Goal: Task Accomplishment & Management: Manage account settings

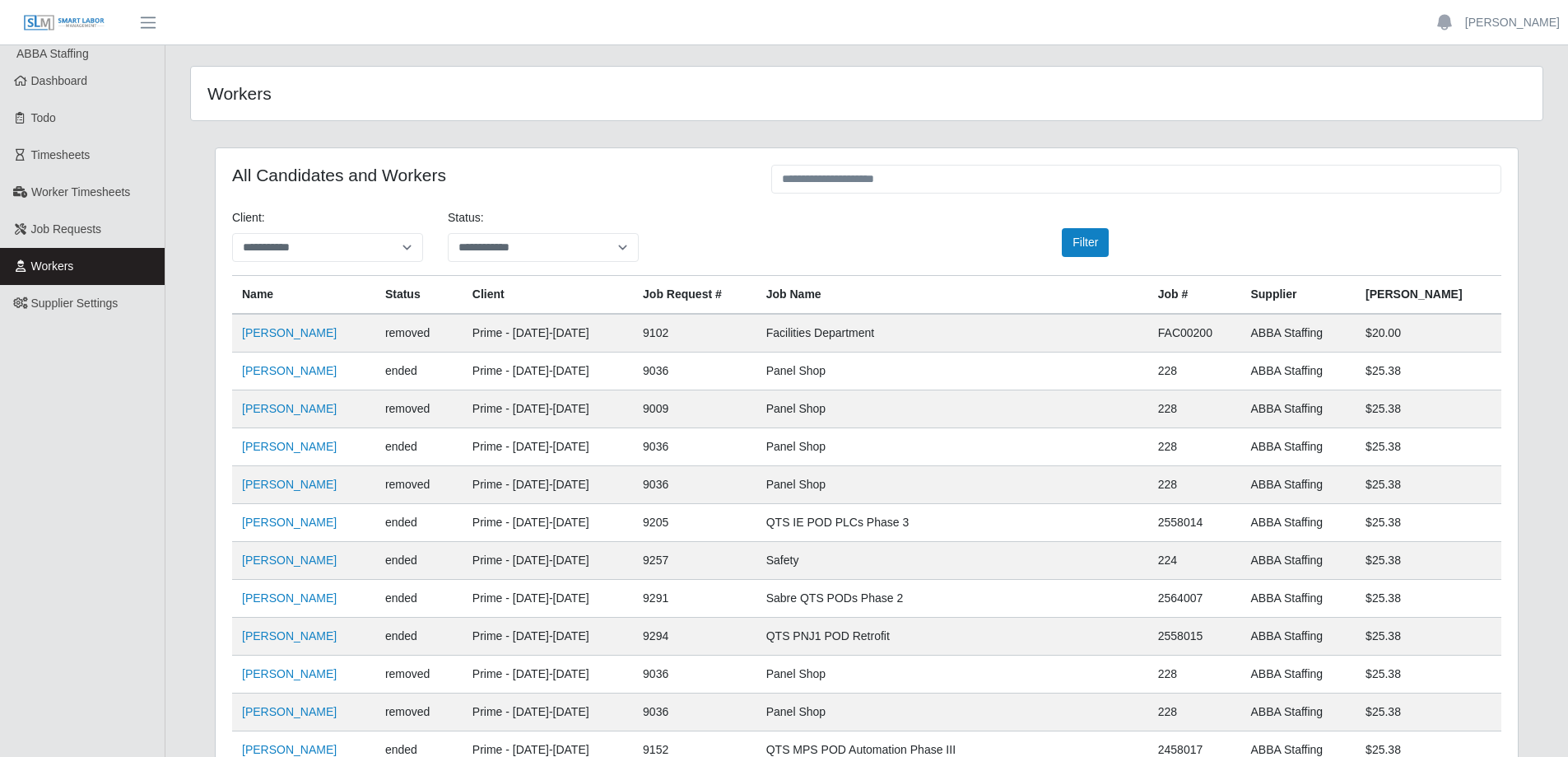
scroll to position [1808, 0]
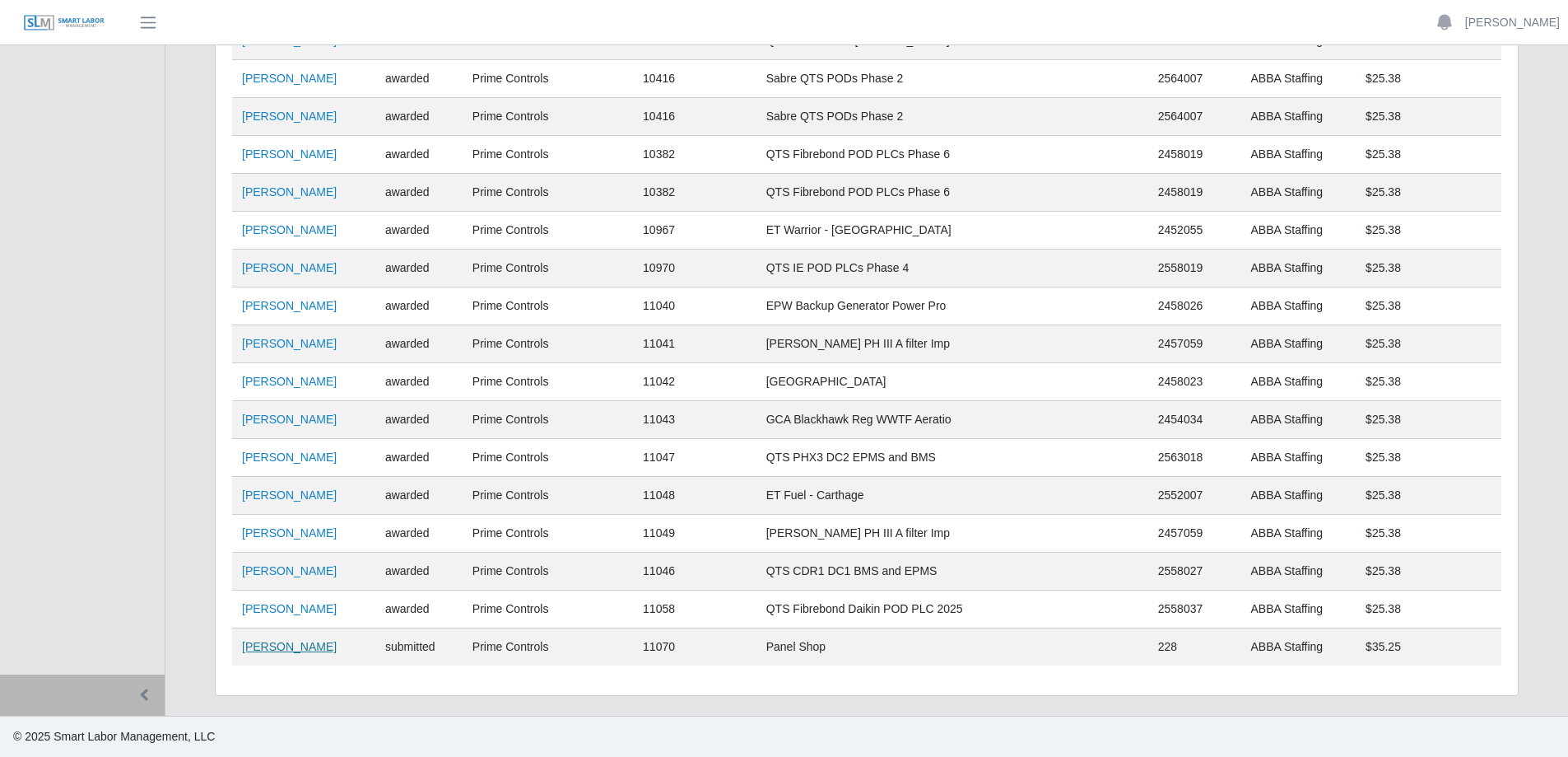
click at [265, 650] on link "Juan Valle" at bounding box center [289, 646] width 95 height 13
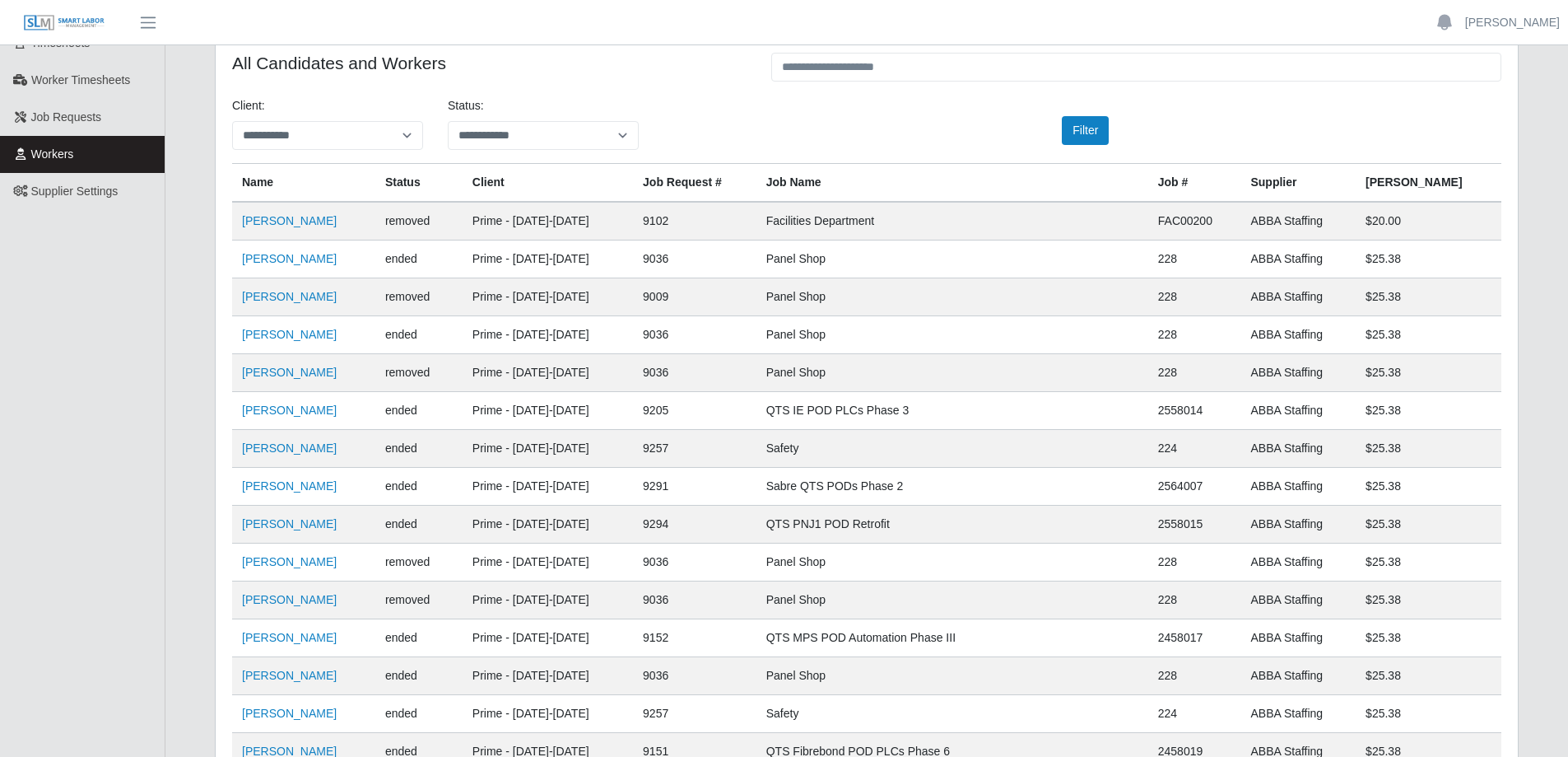
scroll to position [0, 0]
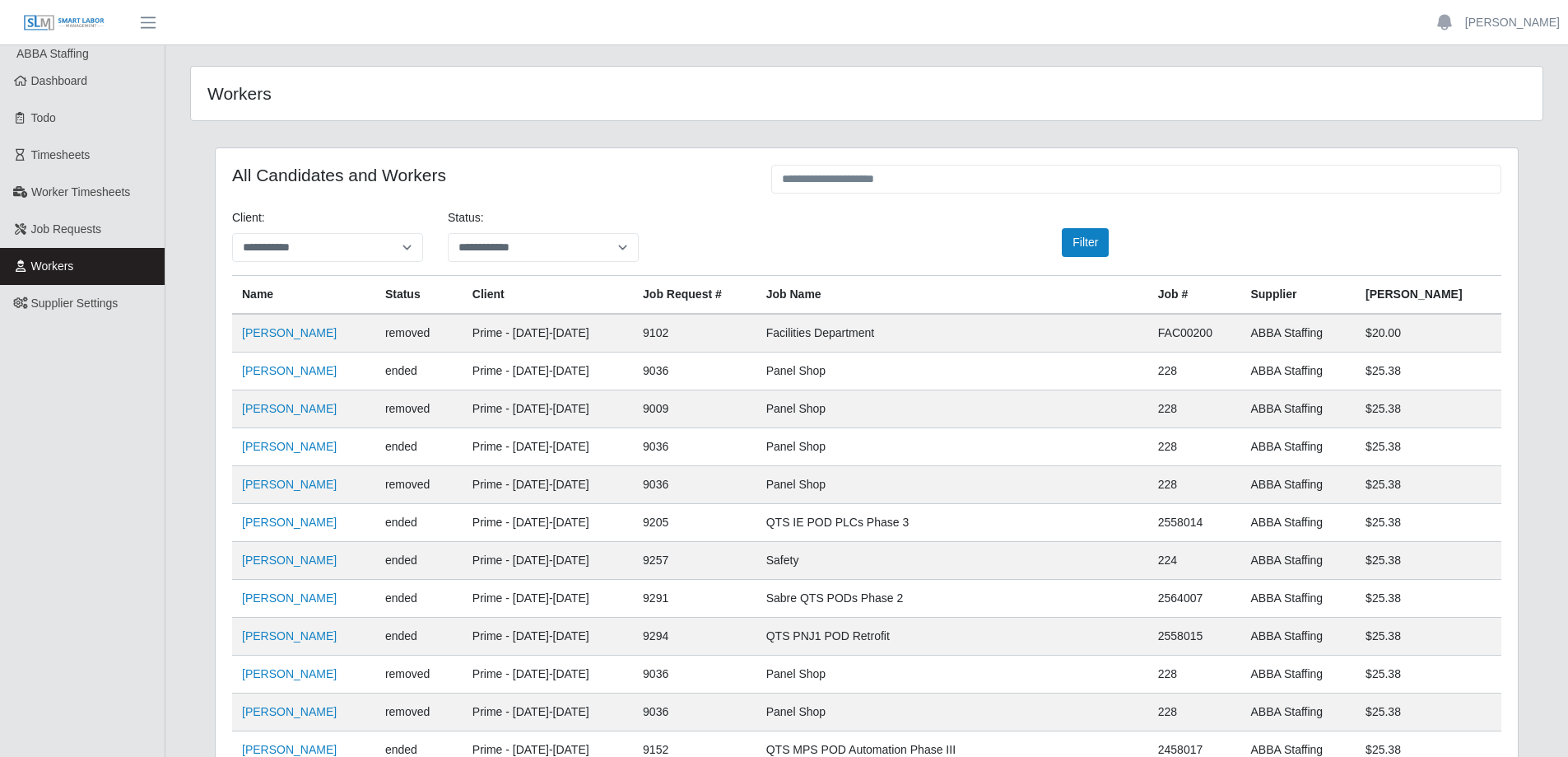
click at [49, 272] on span "Workers" at bounding box center [53, 265] width 43 height 13
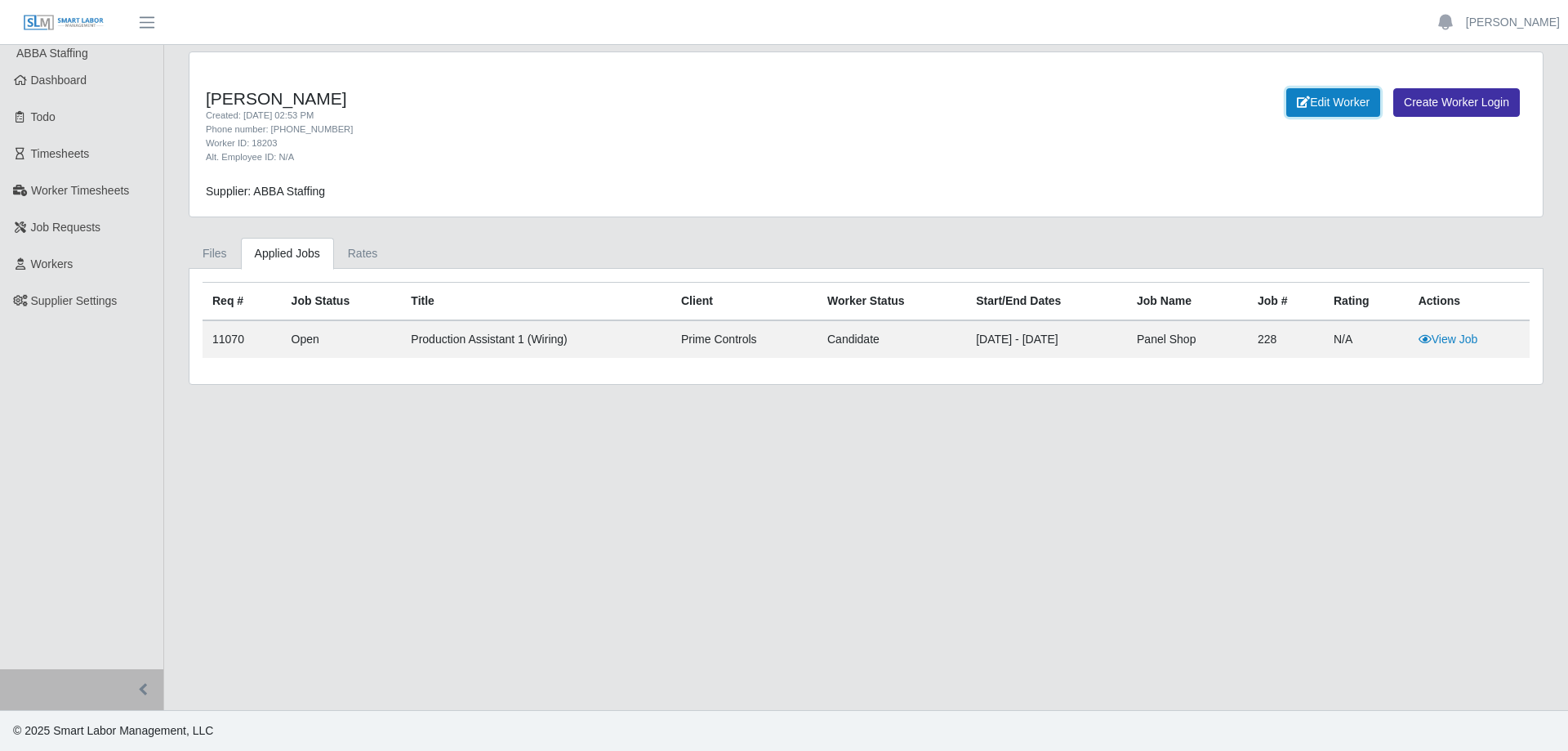
click at [1325, 93] on link "Edit Worker" at bounding box center [1333, 102] width 94 height 29
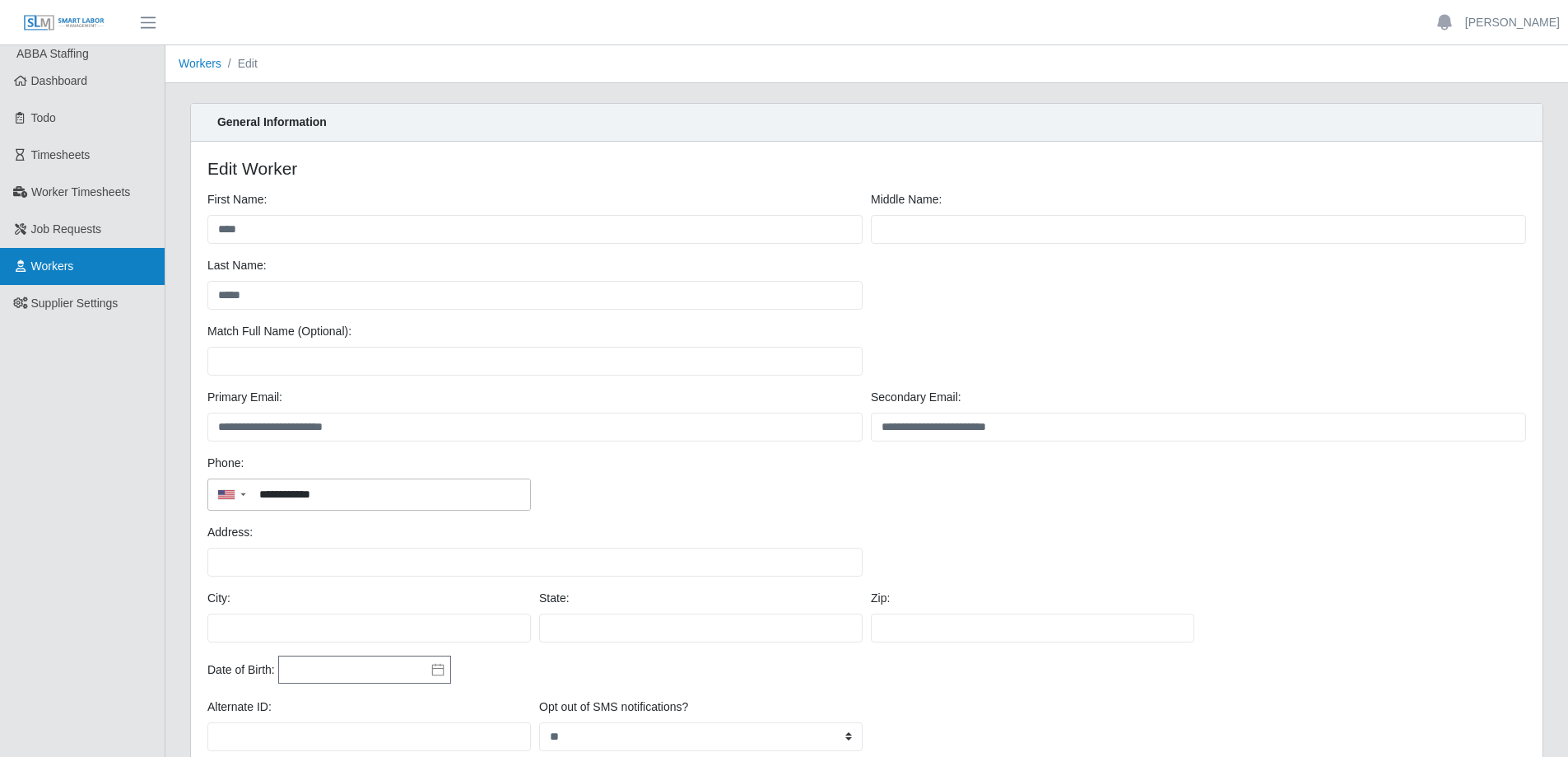
click at [57, 275] on link "Workers" at bounding box center [82, 265] width 165 height 37
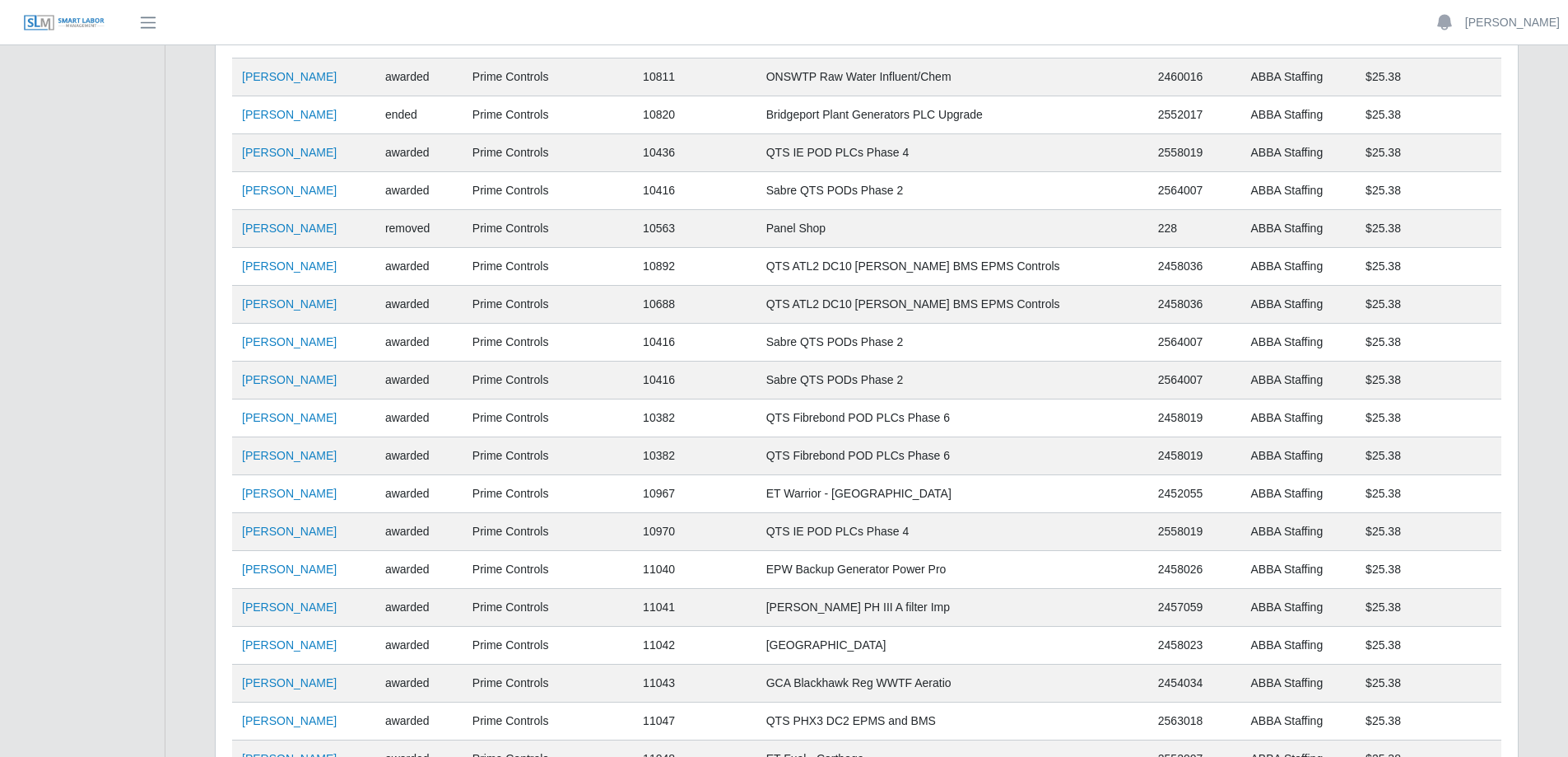
scroll to position [1808, 0]
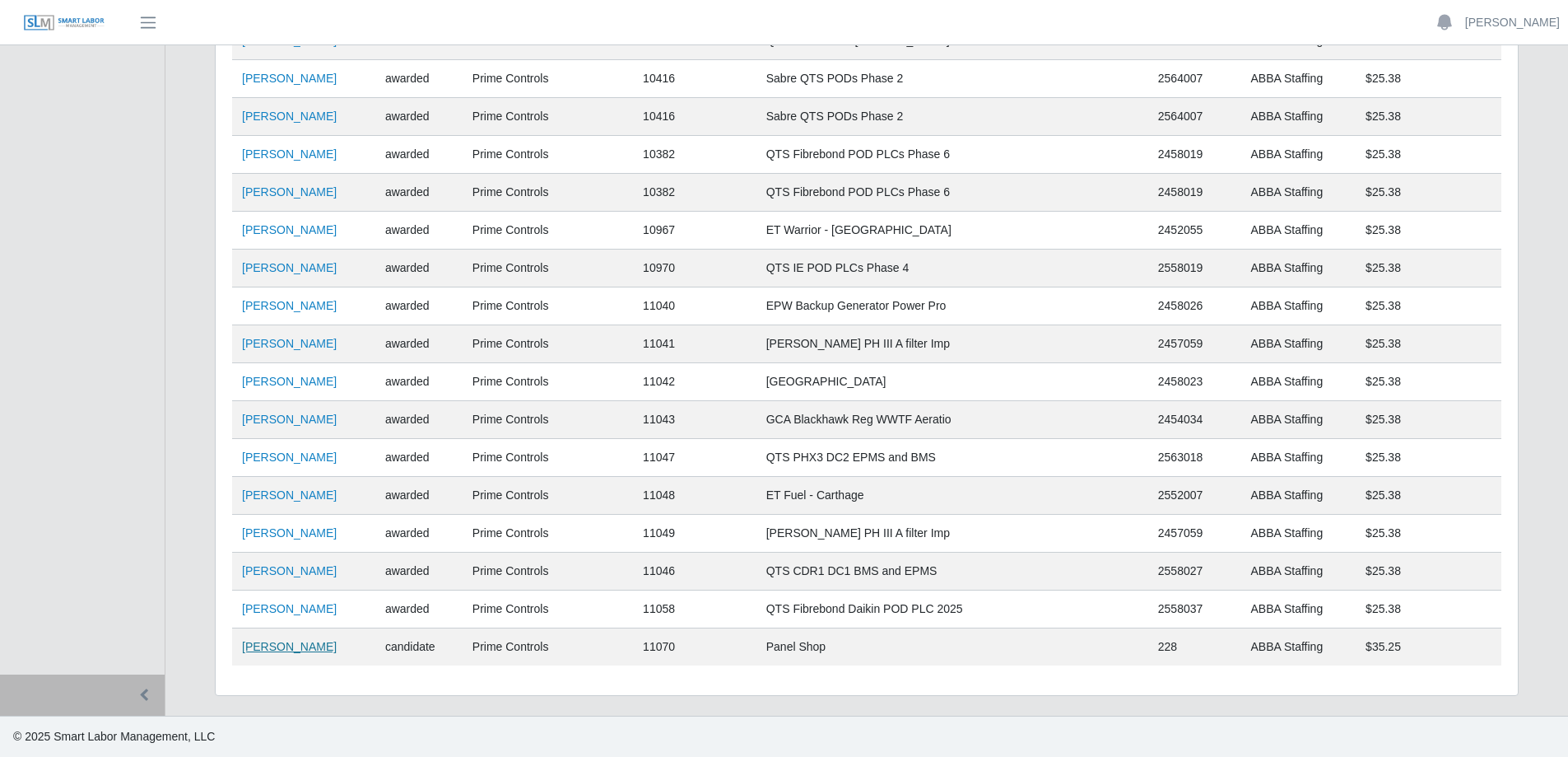
click at [262, 652] on link "[PERSON_NAME]" at bounding box center [289, 646] width 95 height 13
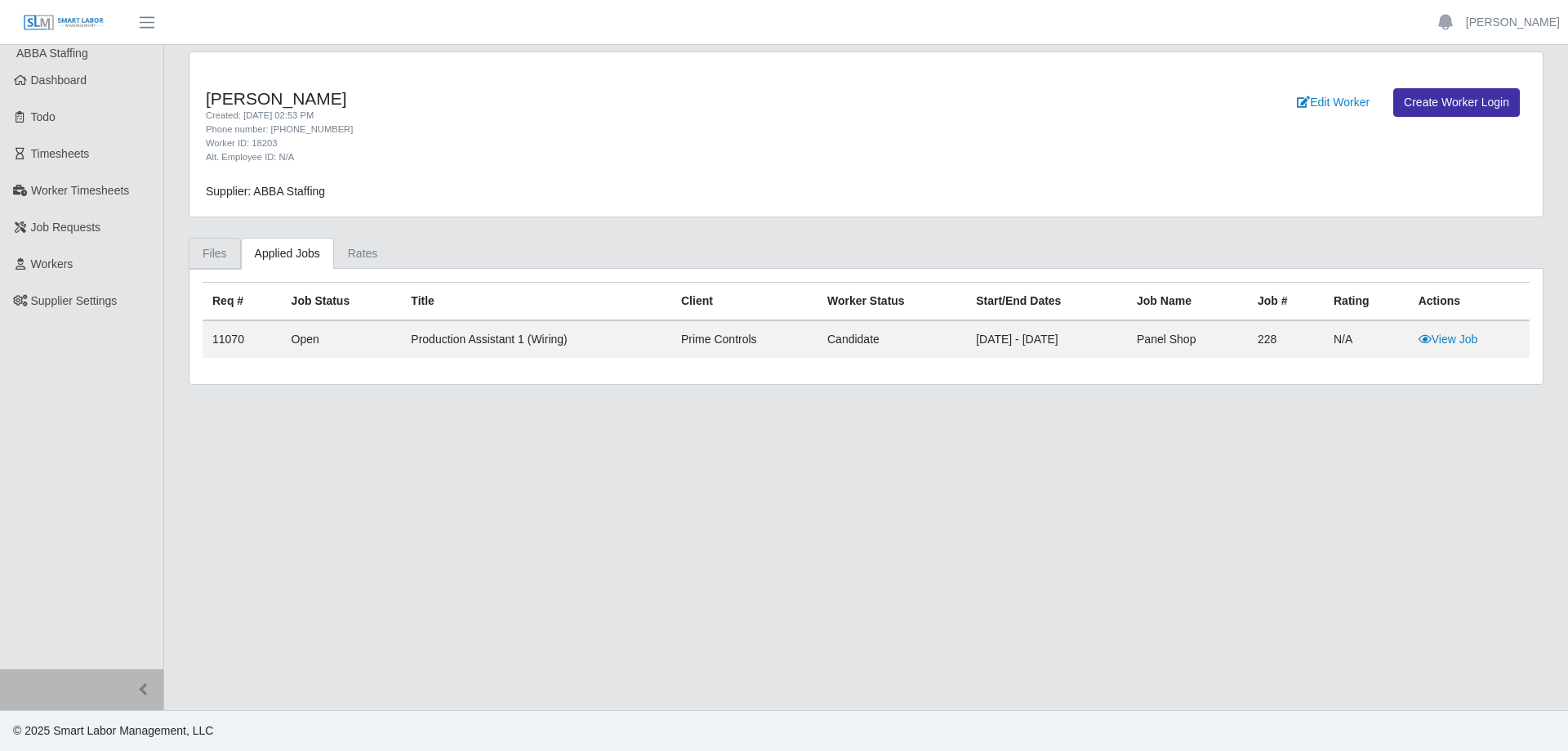
click at [227, 255] on link "Files" at bounding box center [215, 254] width 52 height 32
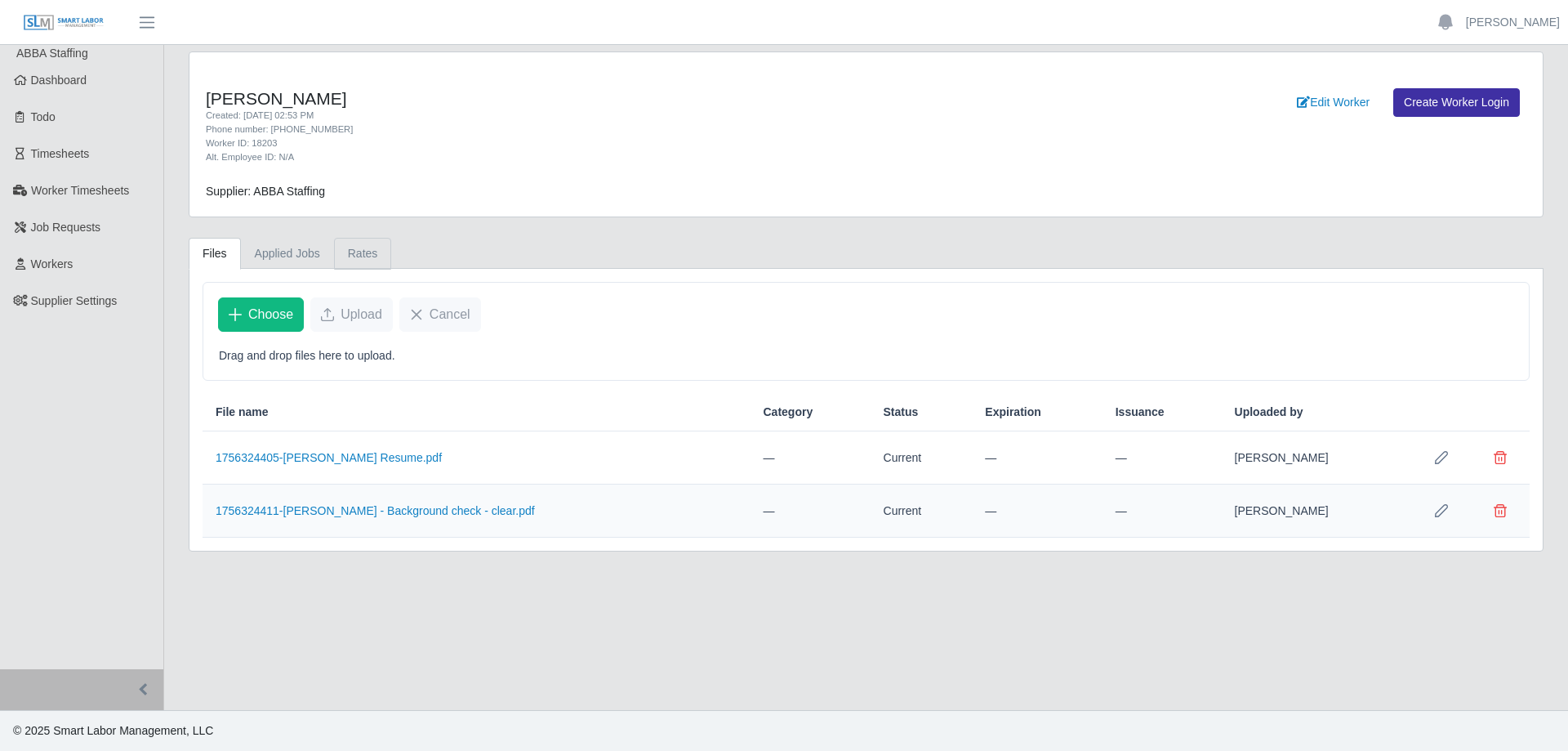
click at [346, 247] on link "Rates" at bounding box center [363, 254] width 58 height 32
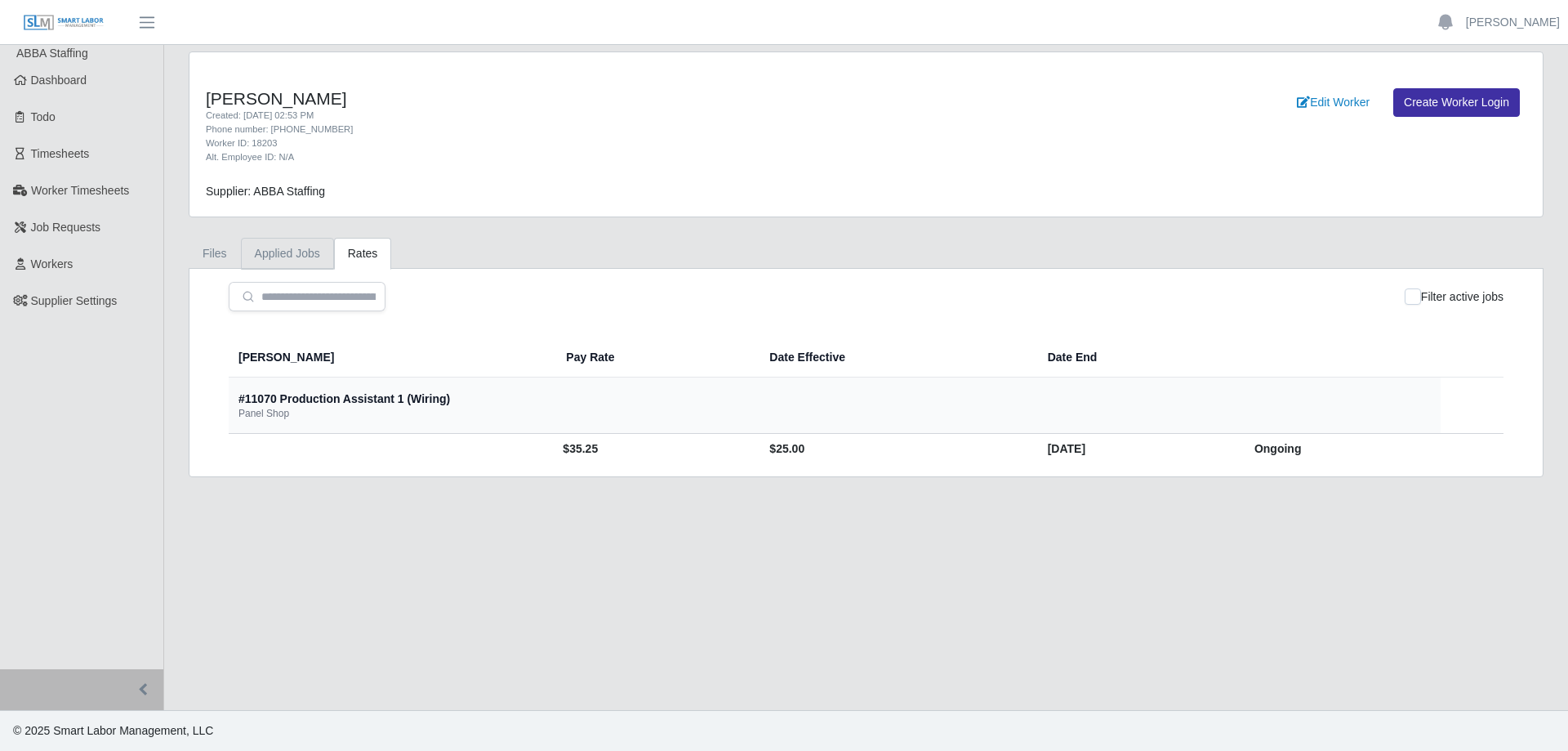
click at [292, 267] on link "Applied Jobs" at bounding box center [288, 254] width 93 height 32
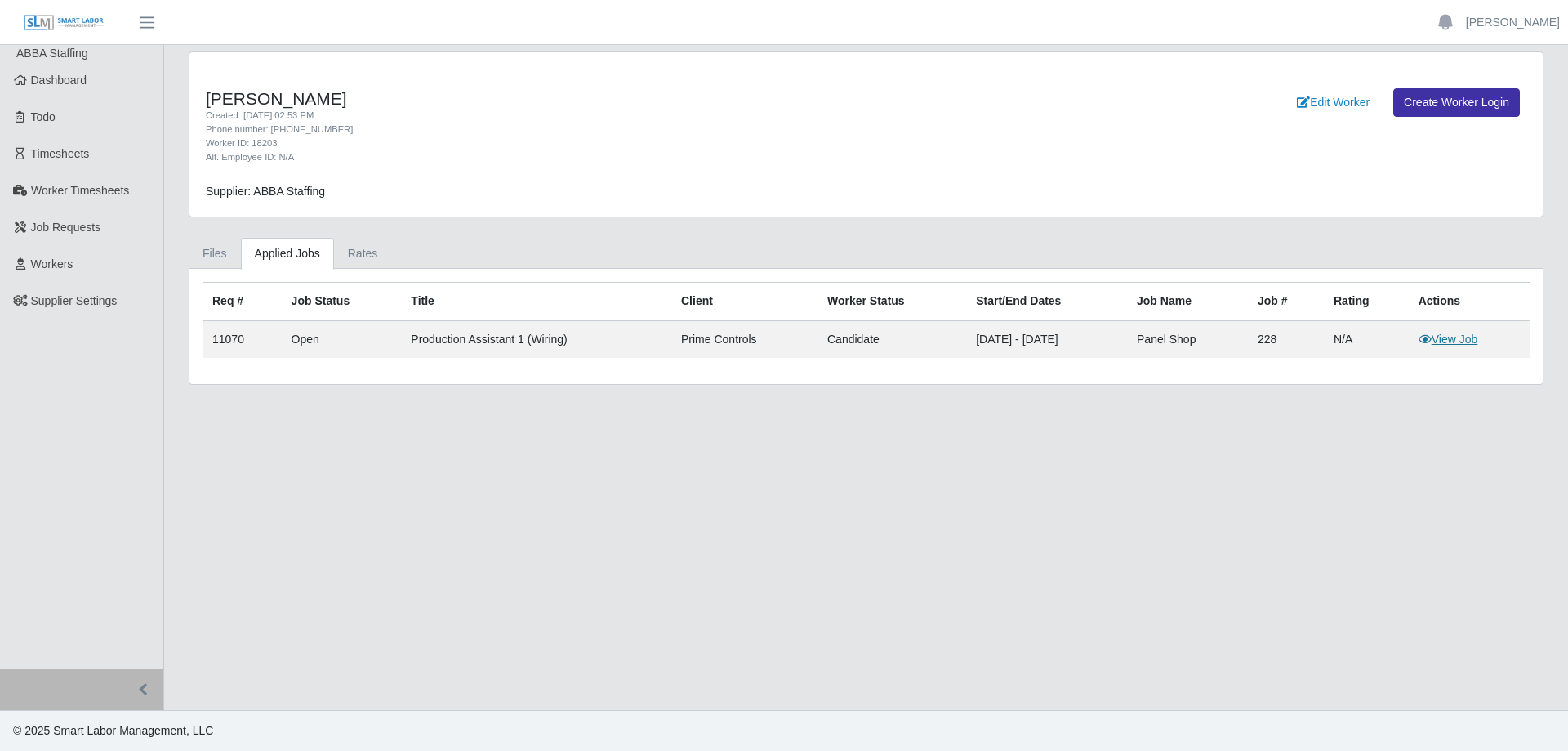
click at [1442, 342] on link "View Job" at bounding box center [1448, 339] width 59 height 13
click at [67, 267] on span "Workers" at bounding box center [52, 263] width 42 height 13
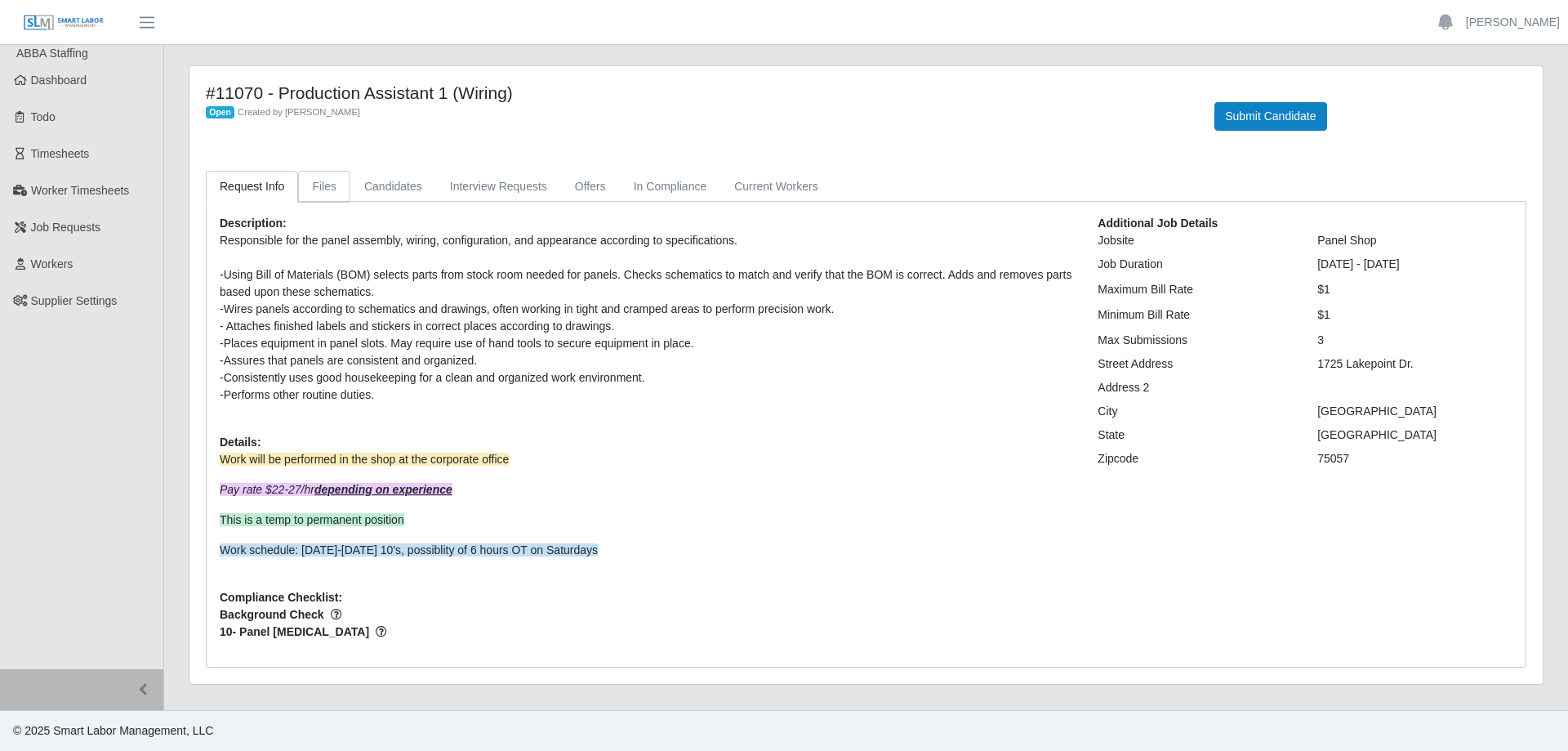
click at [327, 191] on link "Files" at bounding box center [324, 187] width 52 height 32
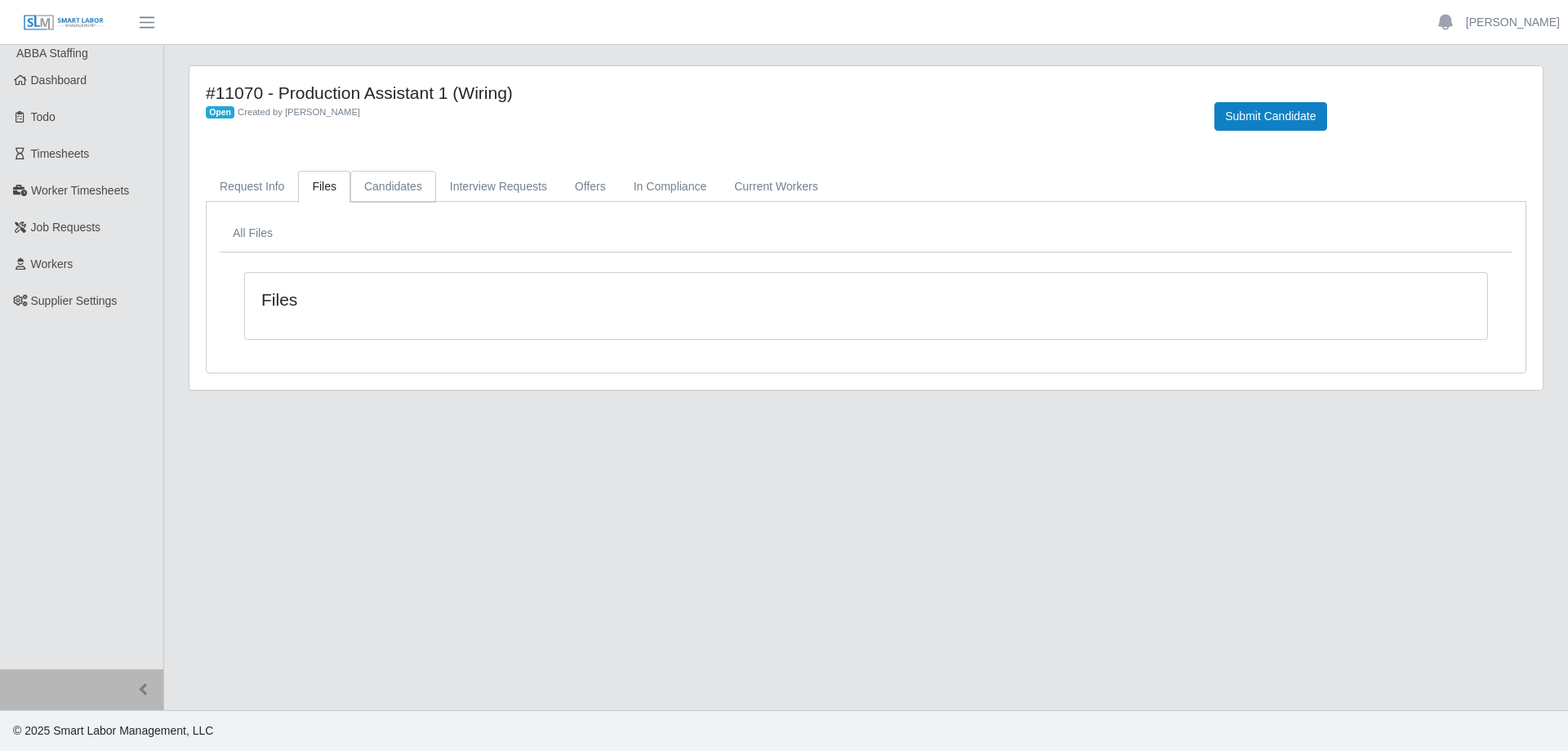
click at [353, 190] on link "Candidates" at bounding box center [393, 187] width 85 height 32
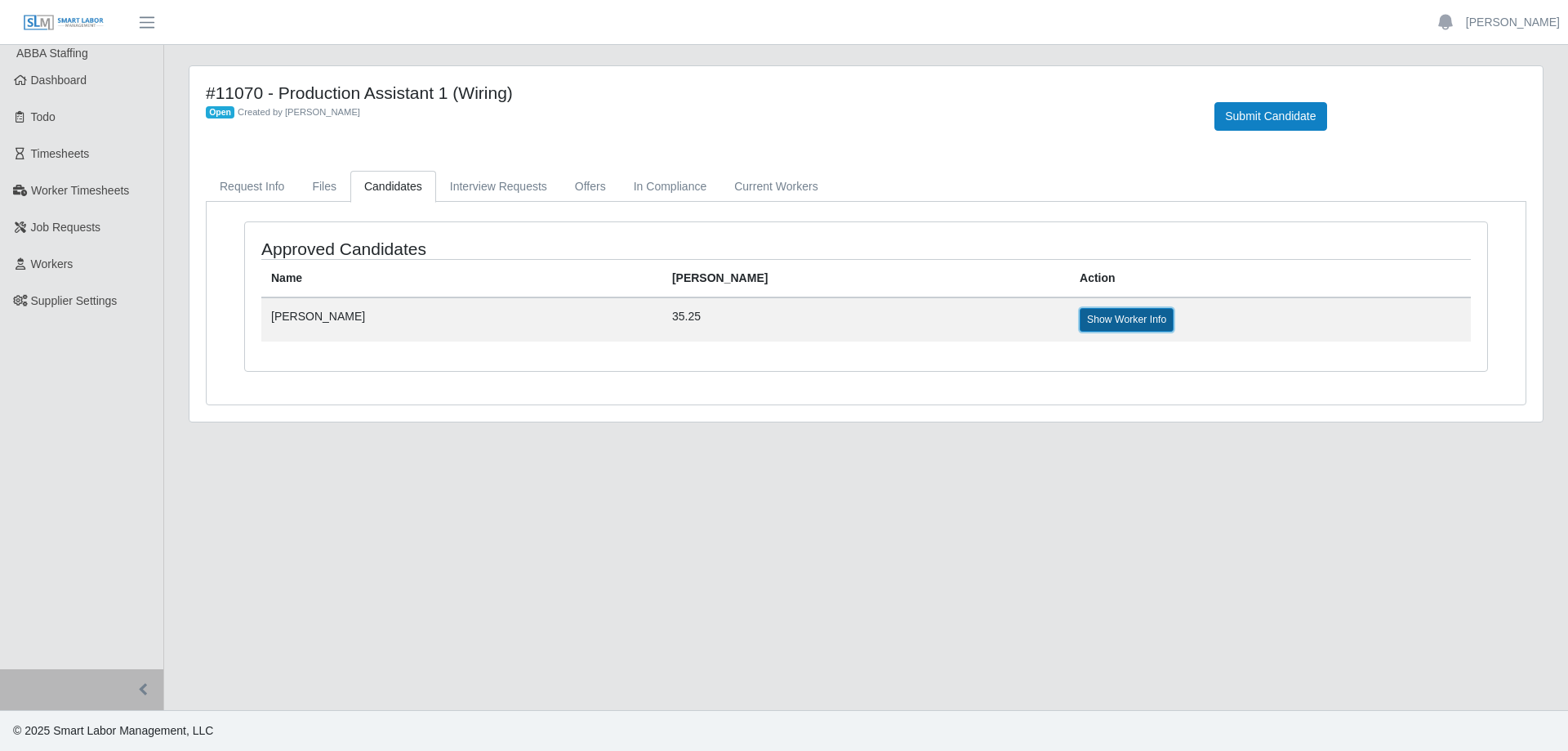
click at [1080, 325] on link "Show Worker Info" at bounding box center [1126, 319] width 94 height 23
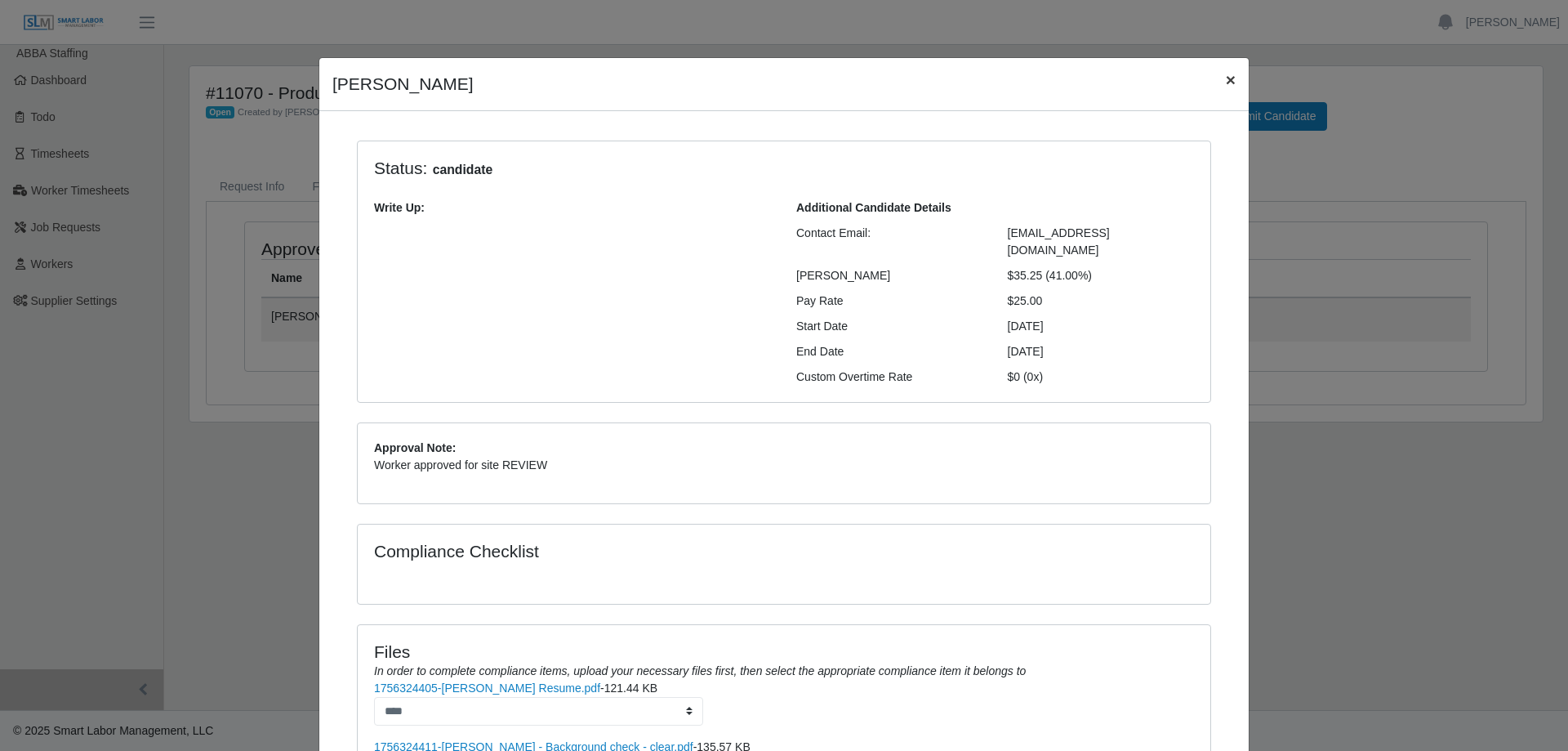
click at [1226, 86] on span "×" at bounding box center [1231, 80] width 10 height 19
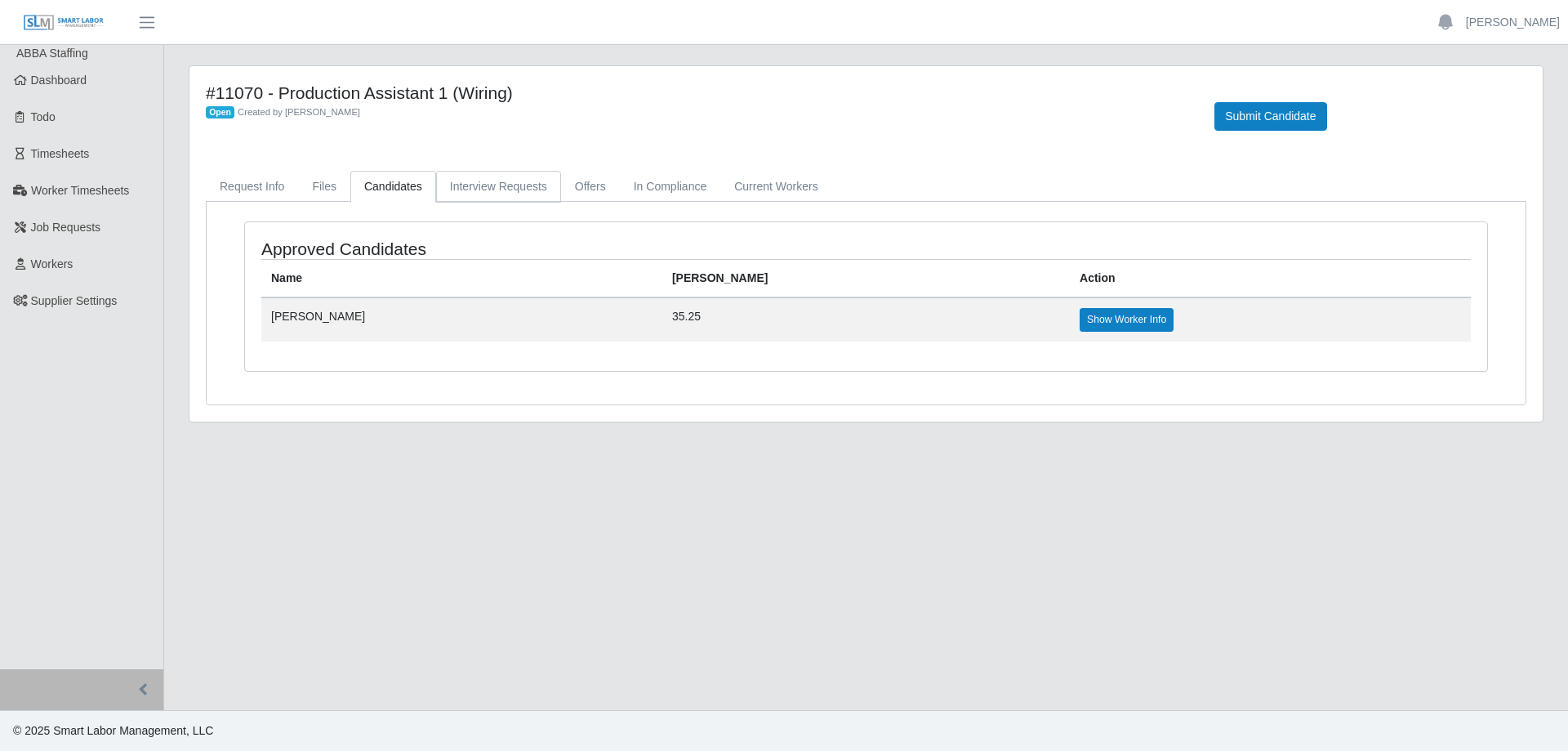
click at [525, 191] on link "Interview Requests" at bounding box center [498, 187] width 125 height 32
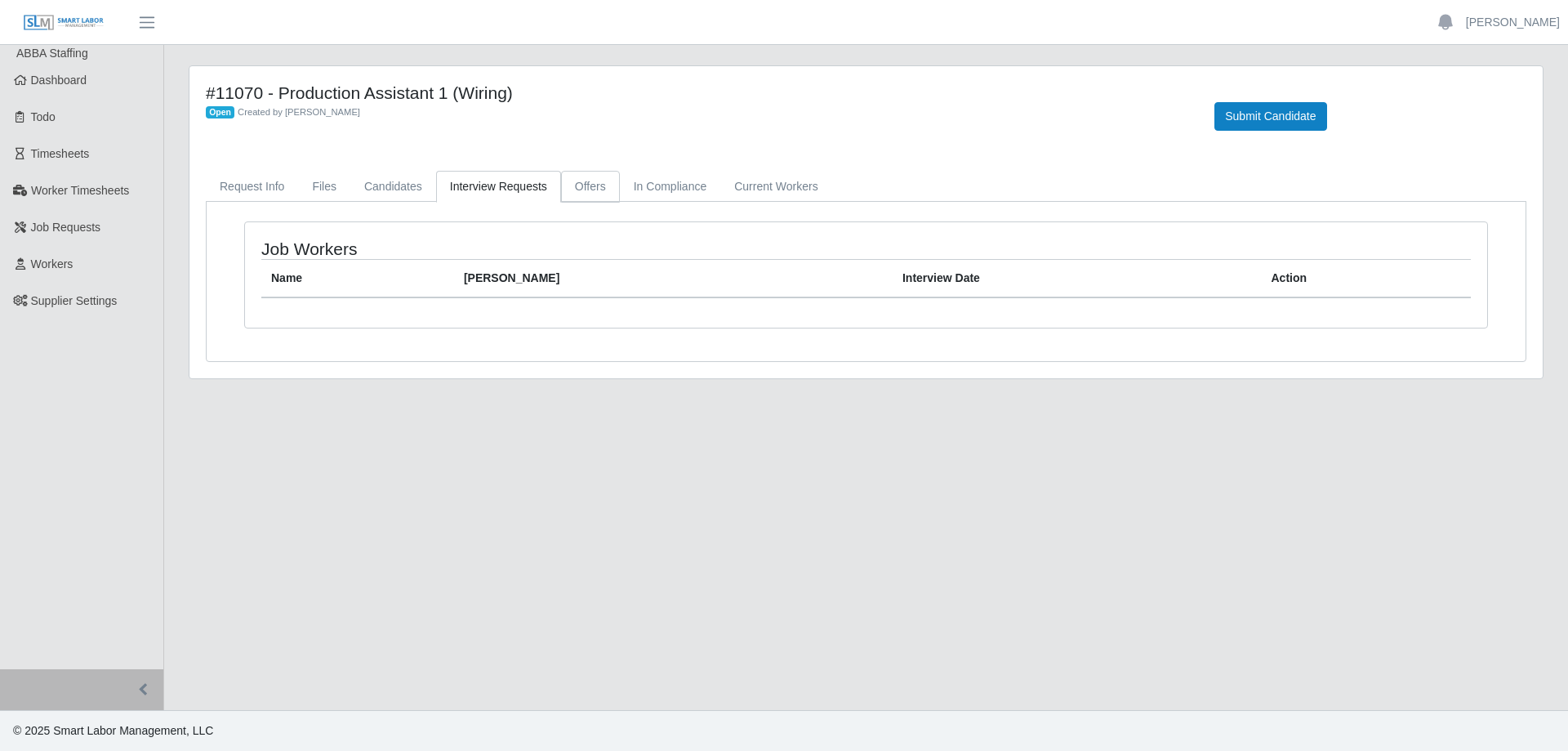
click at [594, 185] on link "Offers" at bounding box center [590, 187] width 58 height 32
click at [772, 185] on link "Current Workers" at bounding box center [775, 187] width 111 height 32
click at [669, 196] on link "In Compliance" at bounding box center [670, 187] width 102 height 32
click at [597, 194] on link "Offers" at bounding box center [590, 187] width 58 height 32
click at [285, 192] on link "Request Info" at bounding box center [251, 187] width 92 height 32
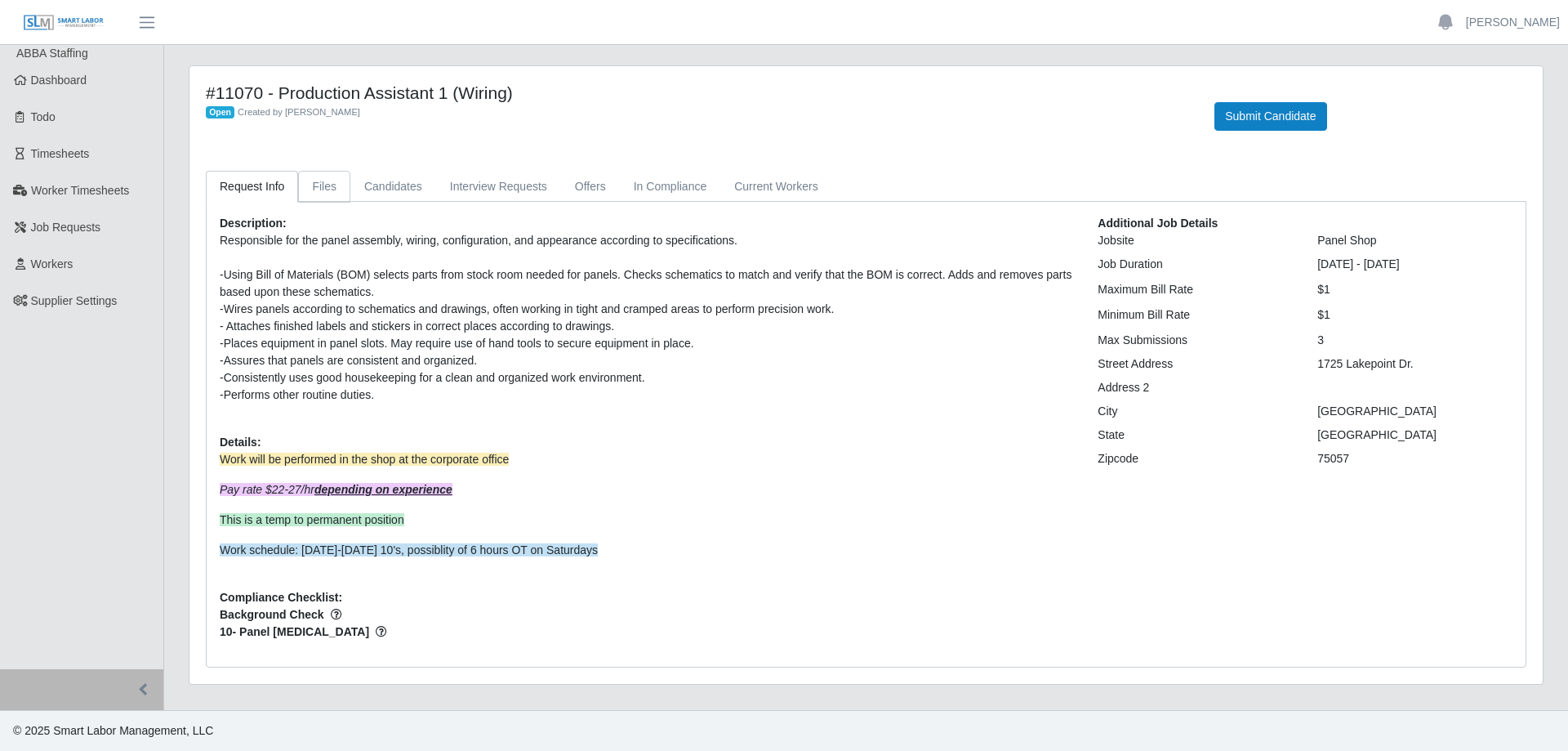
click at [302, 192] on link "Files" at bounding box center [324, 187] width 52 height 32
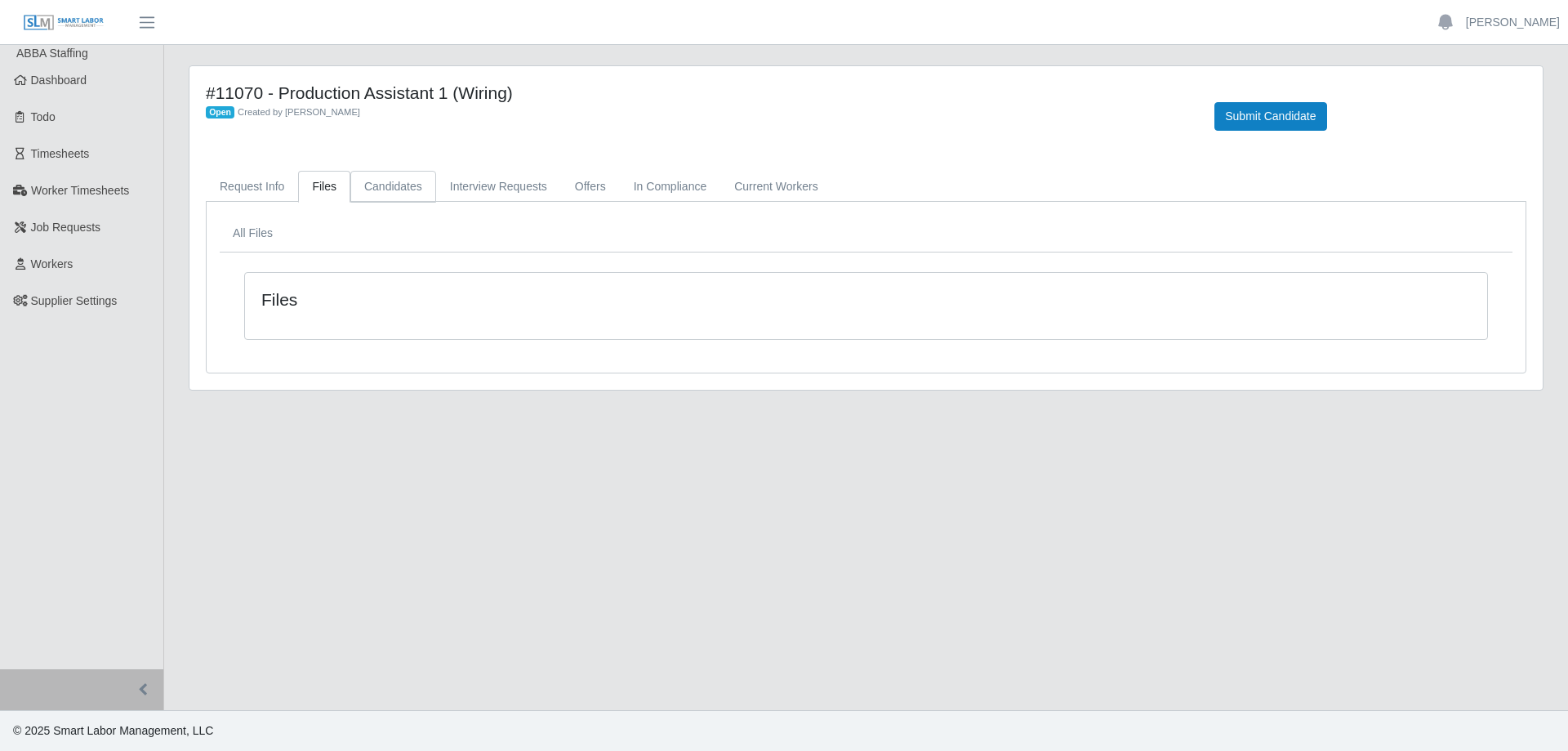
click at [377, 192] on link "Candidates" at bounding box center [393, 187] width 85 height 32
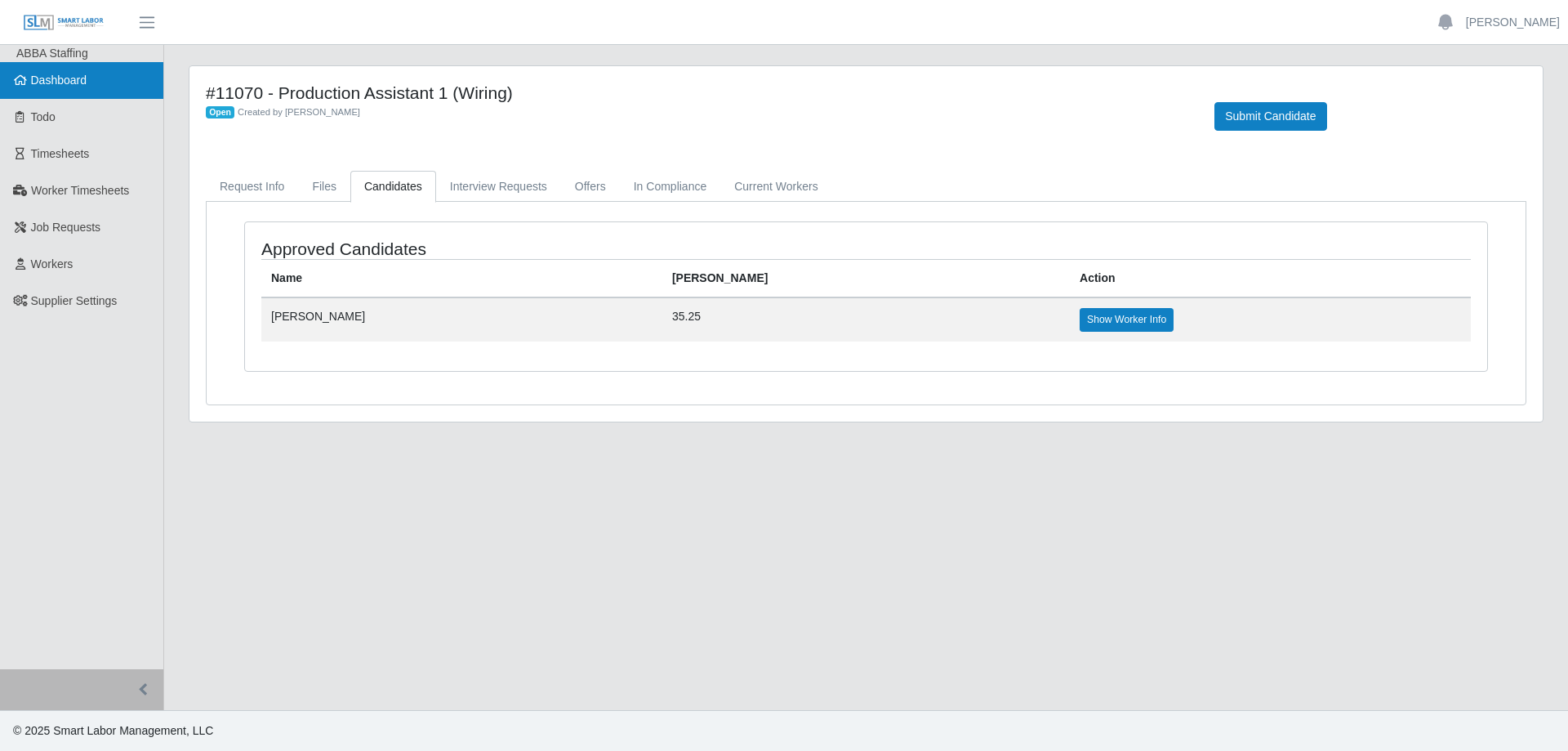
click at [67, 83] on span "Dashboard" at bounding box center [59, 80] width 57 height 13
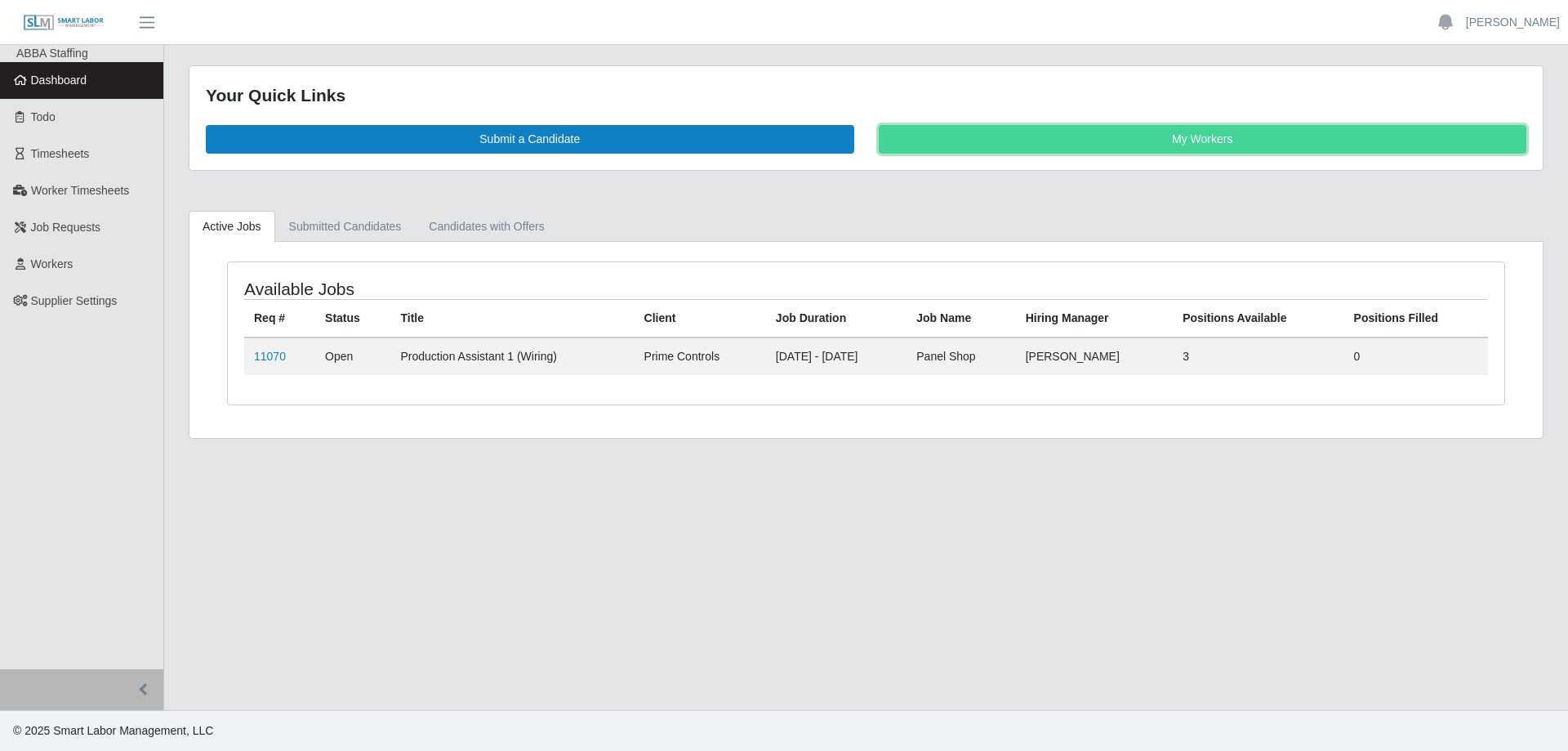
click at [1070, 149] on link "My Workers" at bounding box center [1202, 140] width 648 height 29
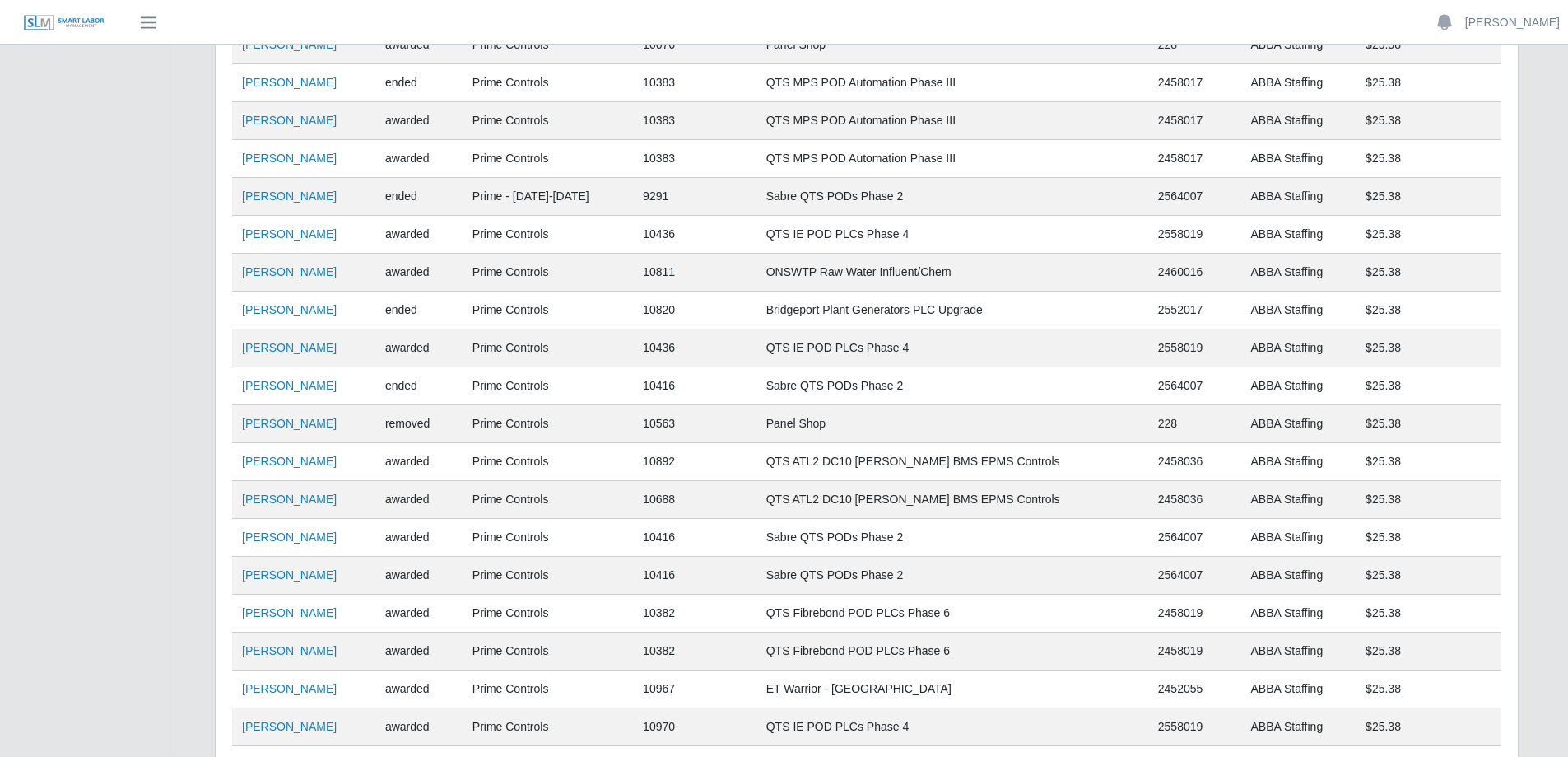
scroll to position [1808, 0]
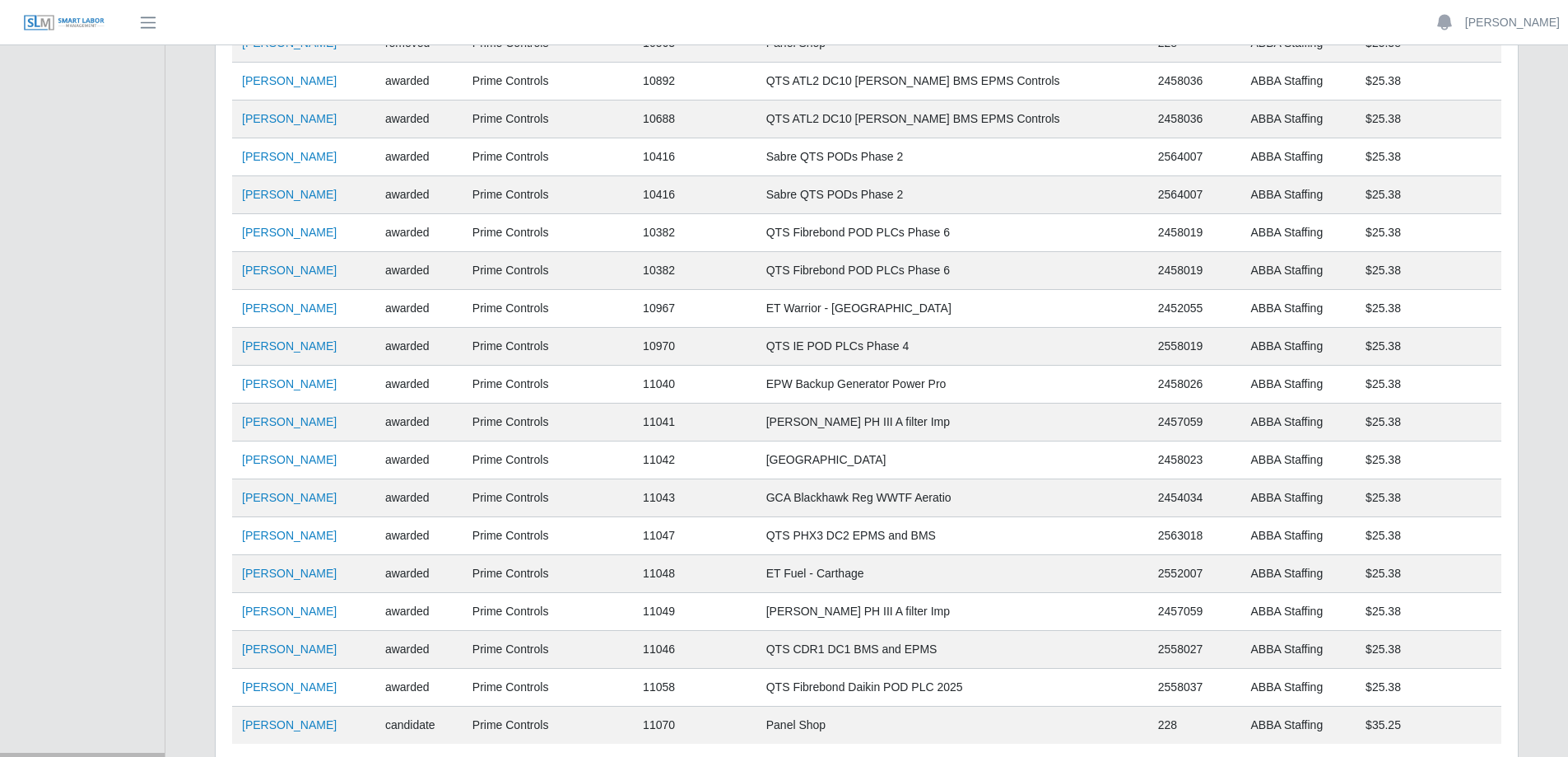
scroll to position [1808, 0]
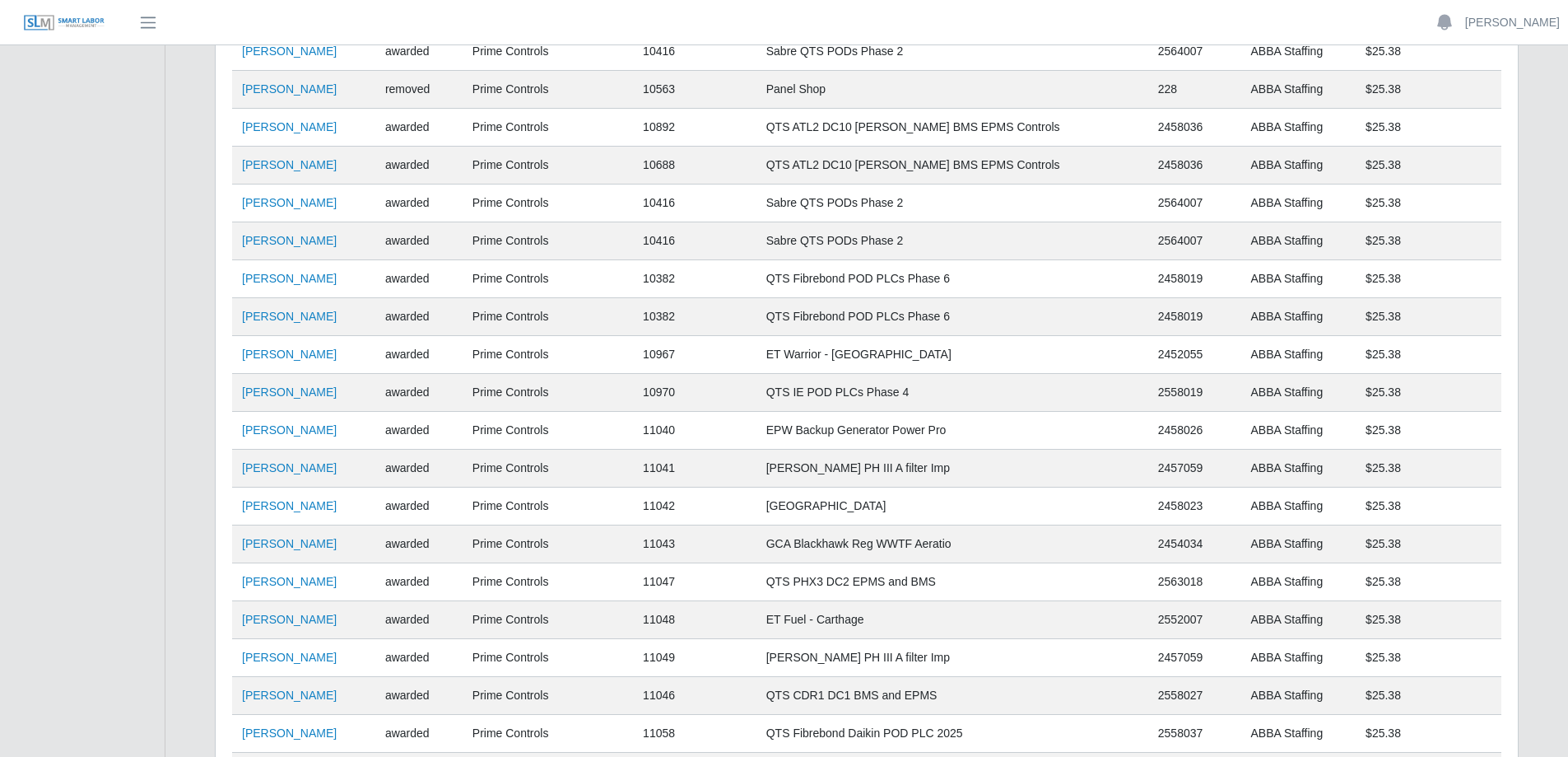
scroll to position [1808, 0]
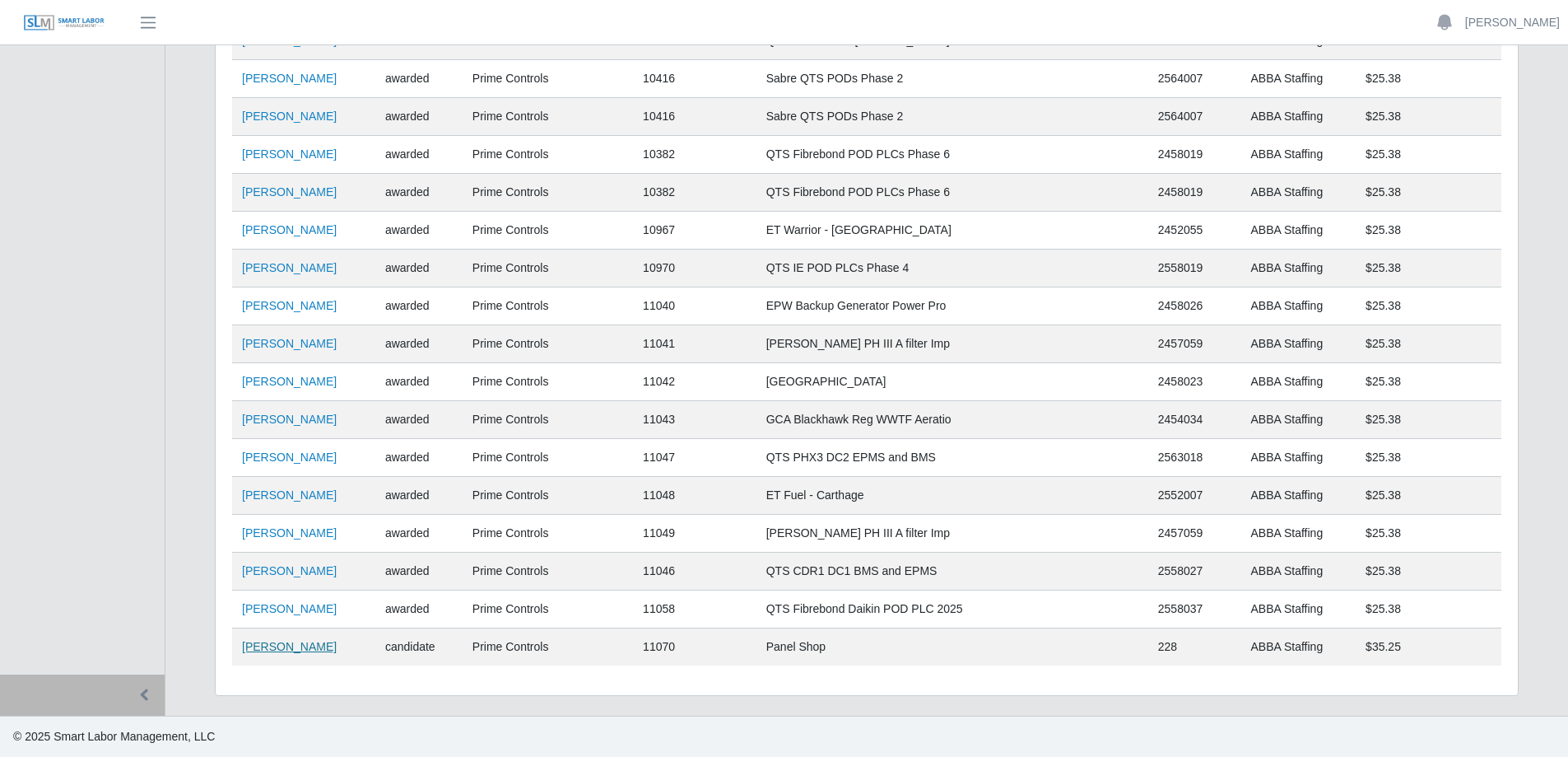
click at [253, 650] on link "[PERSON_NAME]" at bounding box center [289, 646] width 95 height 13
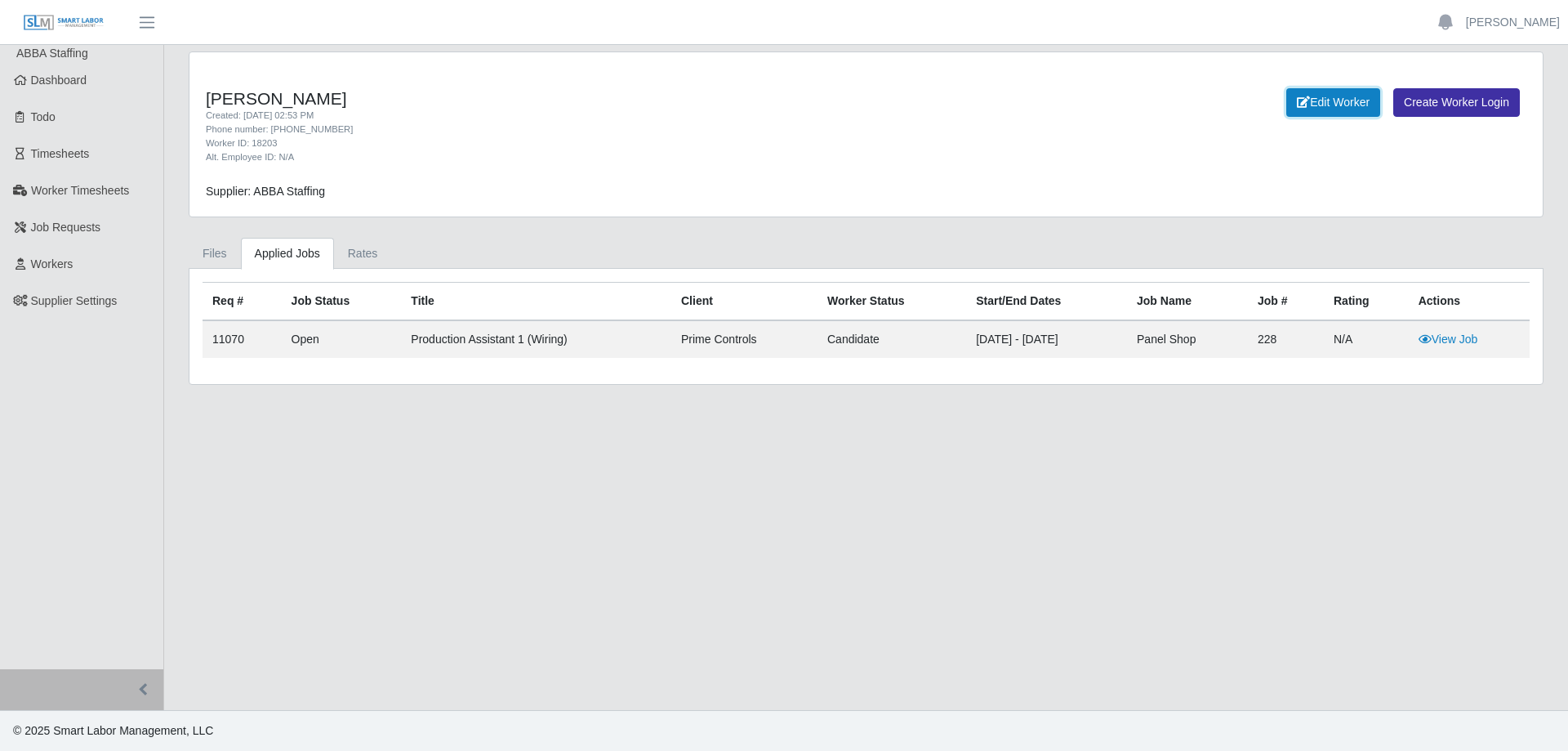
click at [1334, 111] on link "Edit Worker" at bounding box center [1333, 102] width 94 height 29
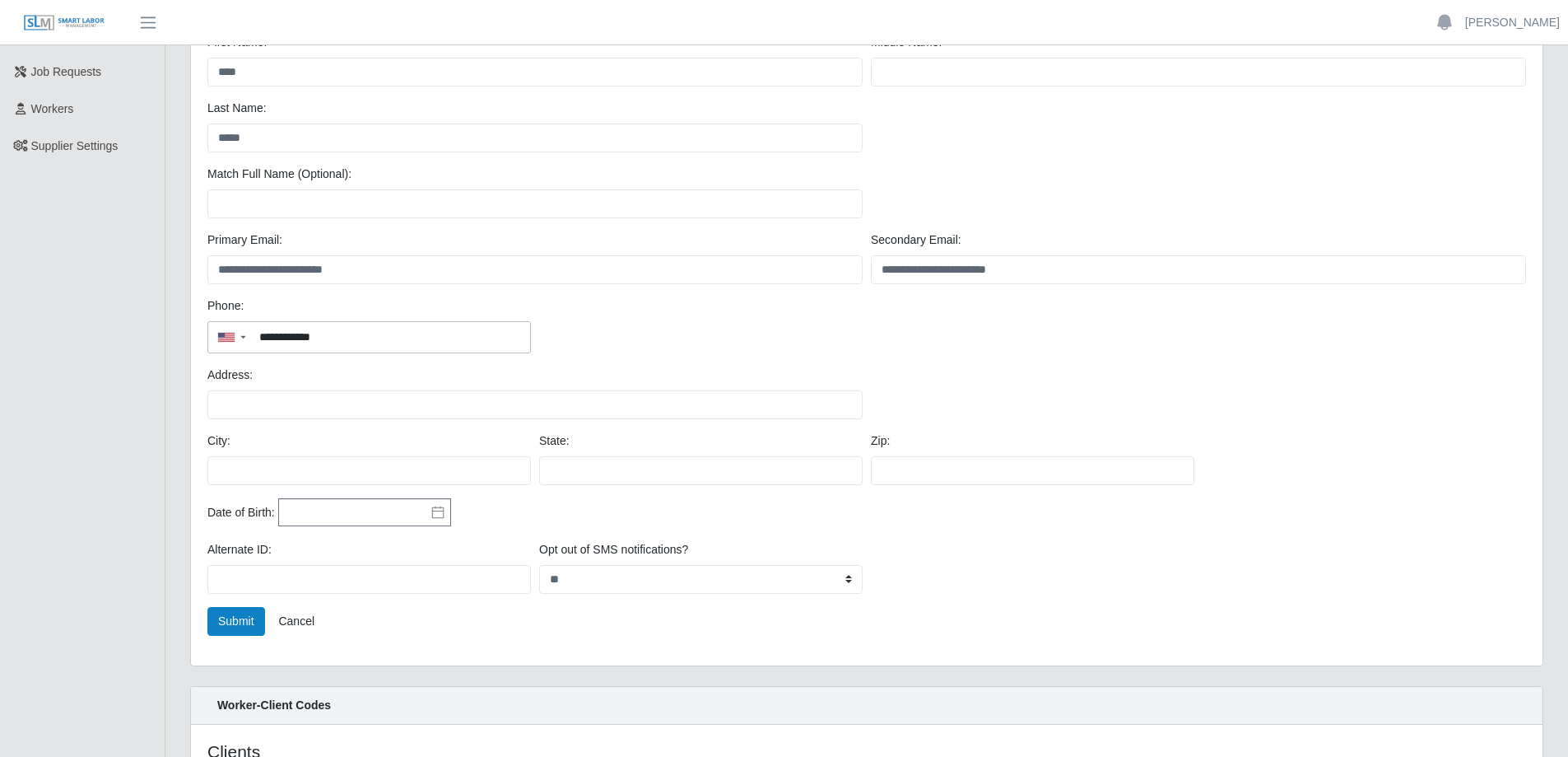
scroll to position [165, 0]
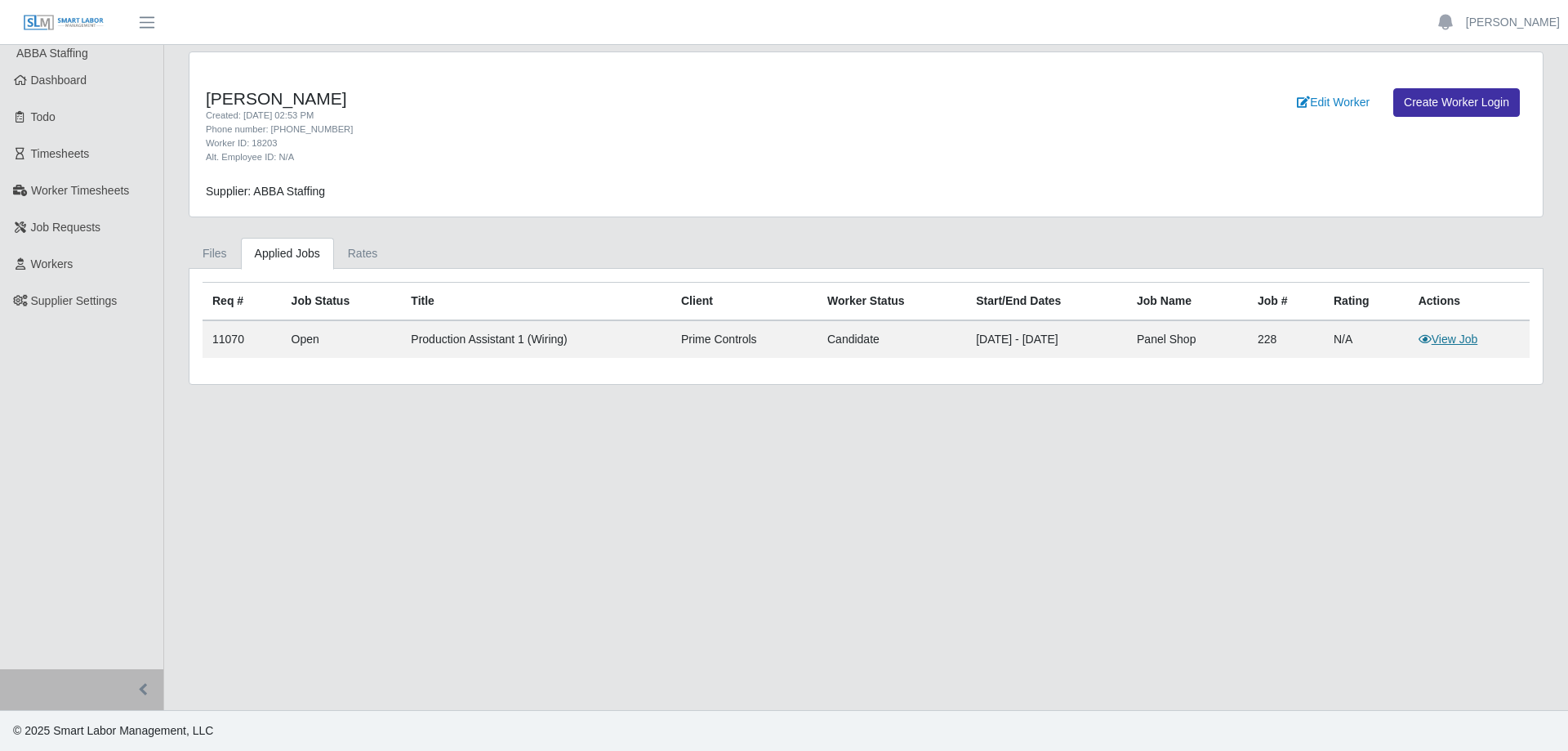
click at [1477, 333] on link "View Job" at bounding box center [1448, 339] width 59 height 13
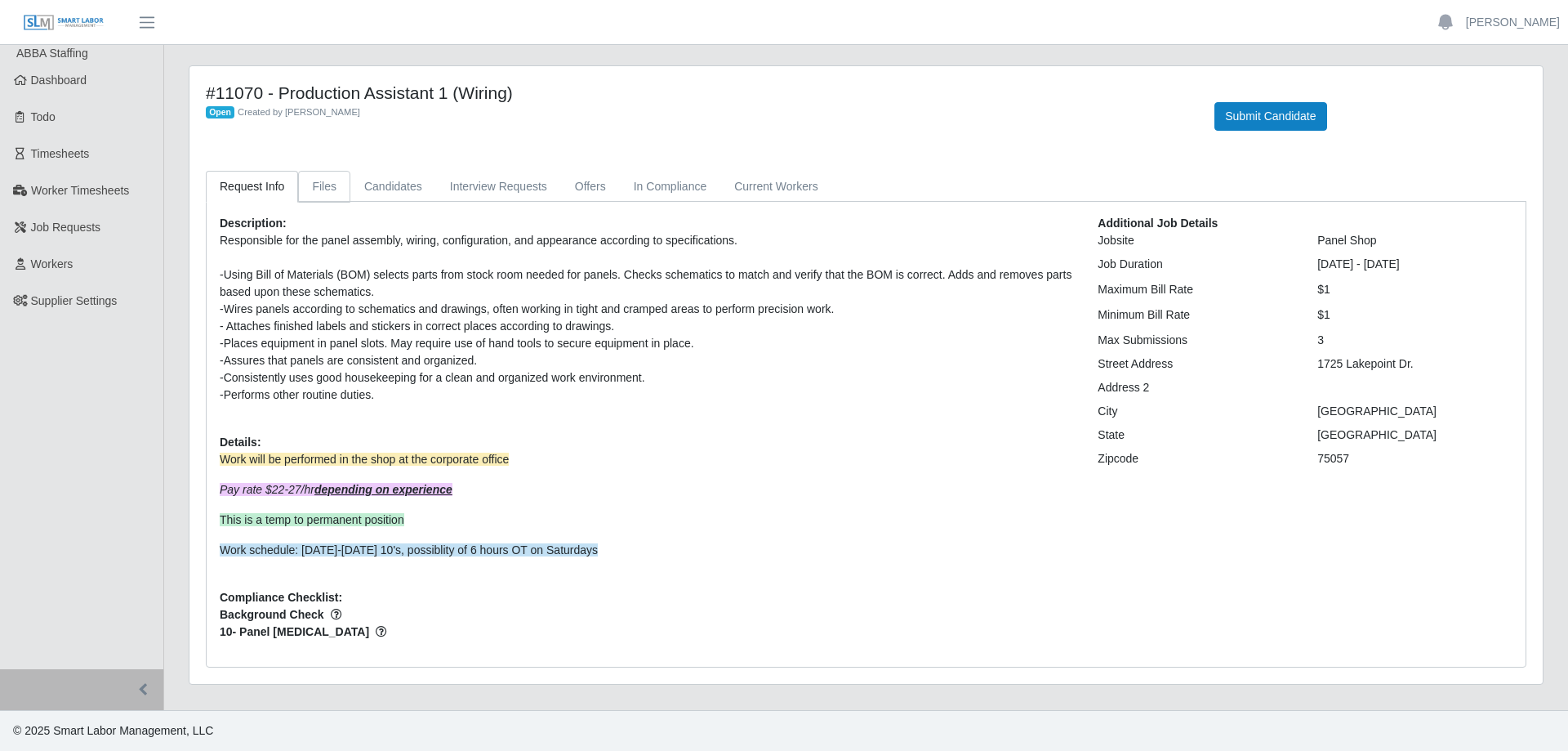
click at [322, 190] on link "Files" at bounding box center [324, 187] width 52 height 32
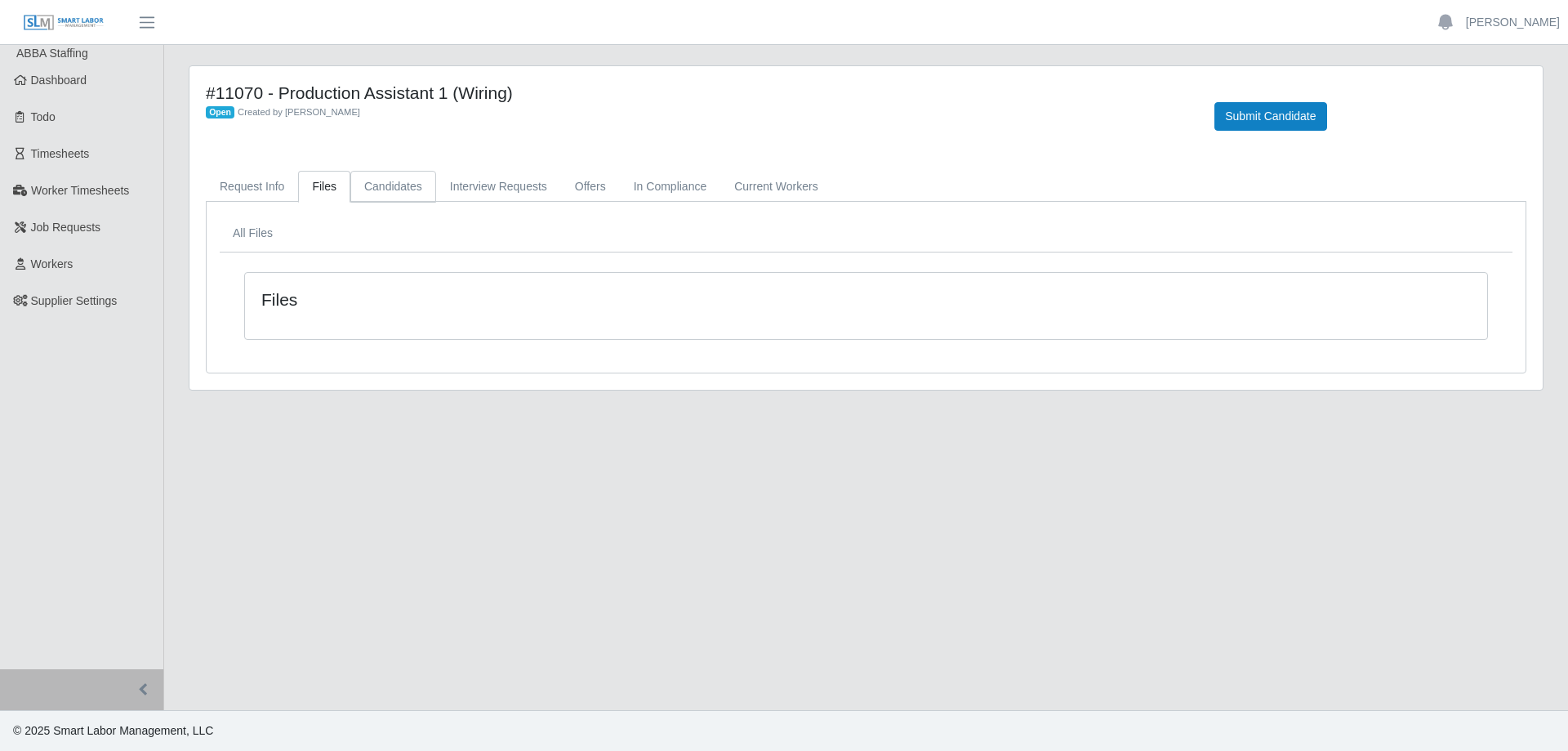
click at [365, 190] on link "Candidates" at bounding box center [393, 187] width 85 height 32
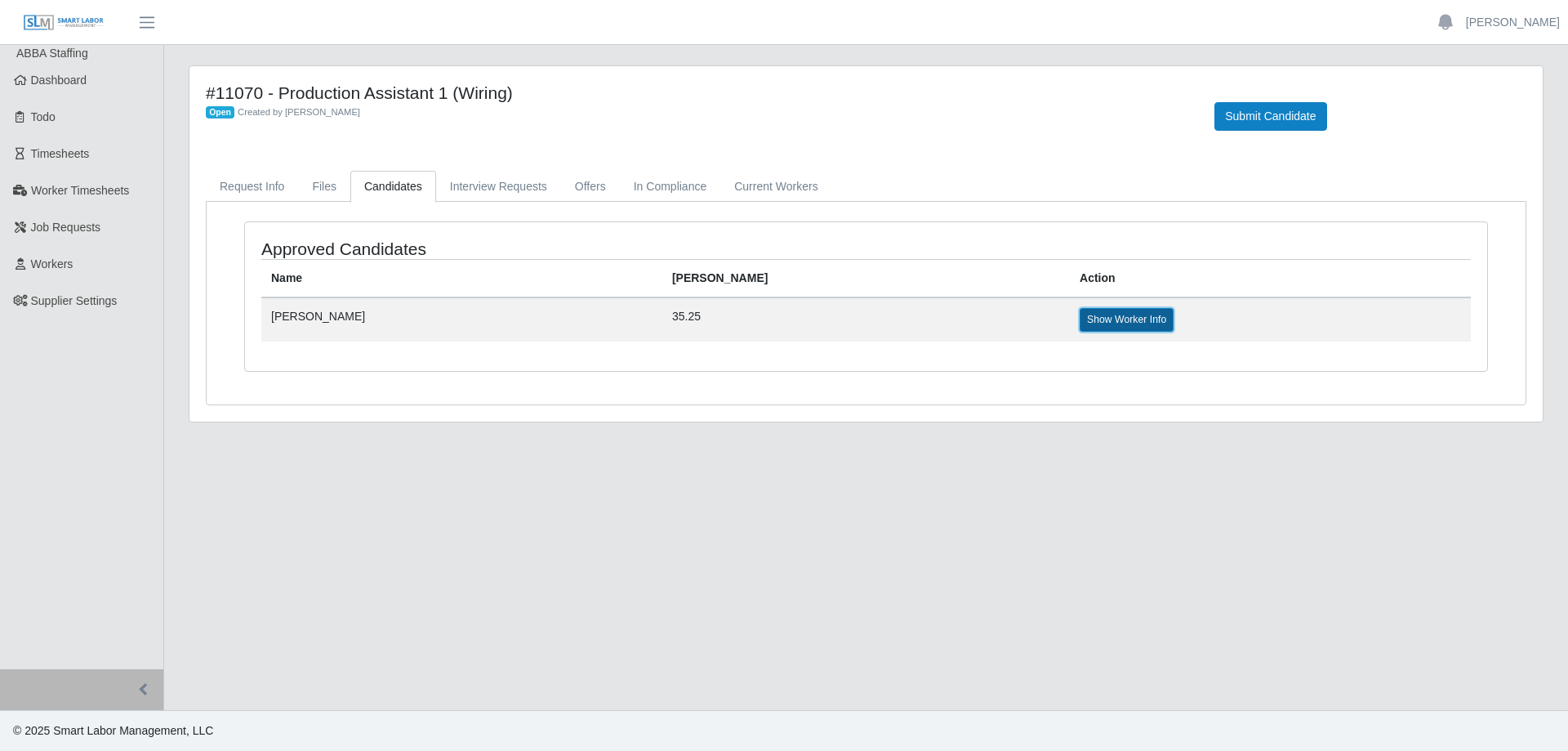
click at [1080, 323] on link "Show Worker Info" at bounding box center [1126, 319] width 94 height 23
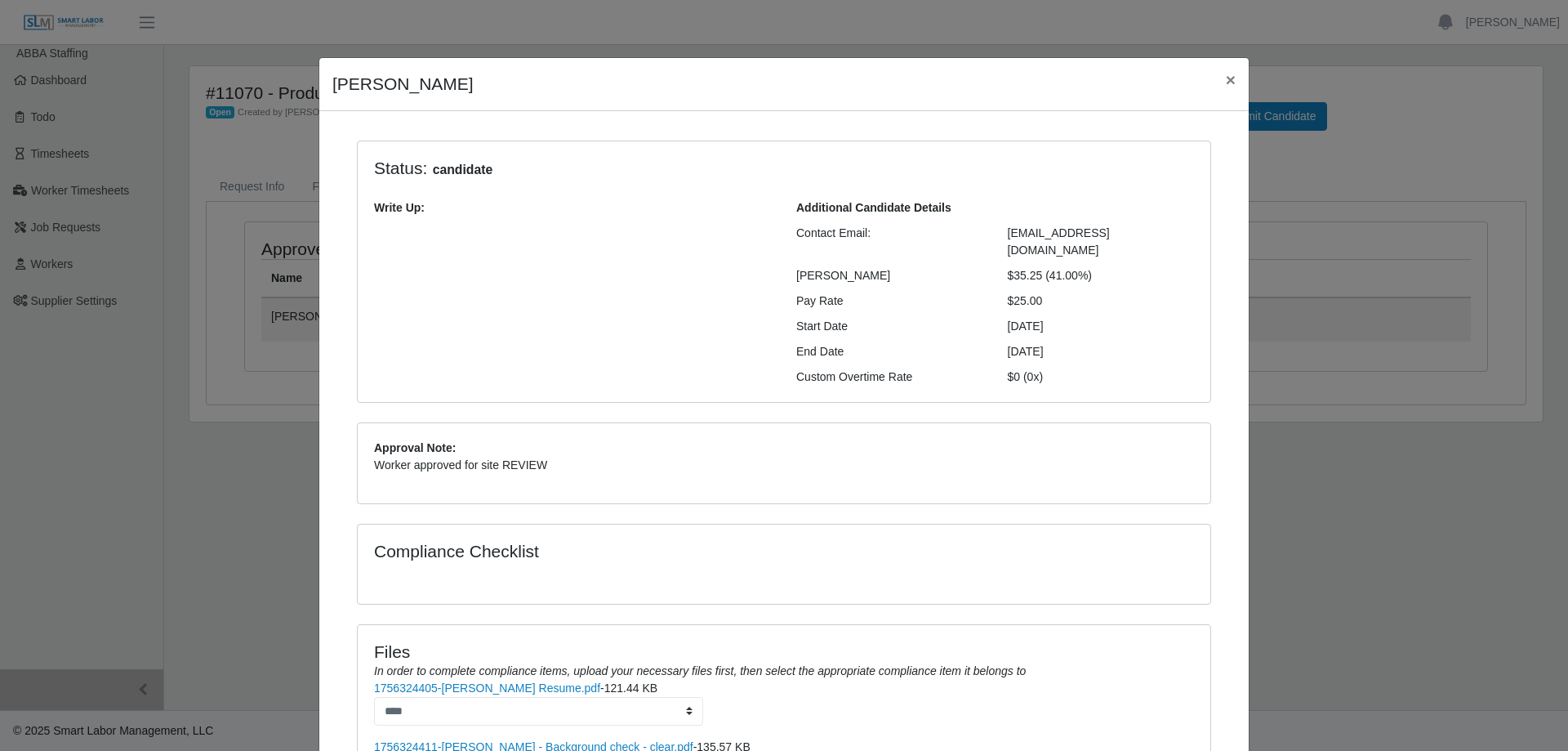
click at [454, 324] on div "Write Up:" at bounding box center [573, 292] width 422 height 186
click at [428, 287] on div "Write Up:" at bounding box center [573, 292] width 422 height 186
click at [425, 284] on div "Write Up:" at bounding box center [573, 292] width 422 height 186
click at [421, 279] on div "Write Up:" at bounding box center [573, 292] width 422 height 186
click at [418, 272] on div "Write Up:" at bounding box center [573, 292] width 422 height 186
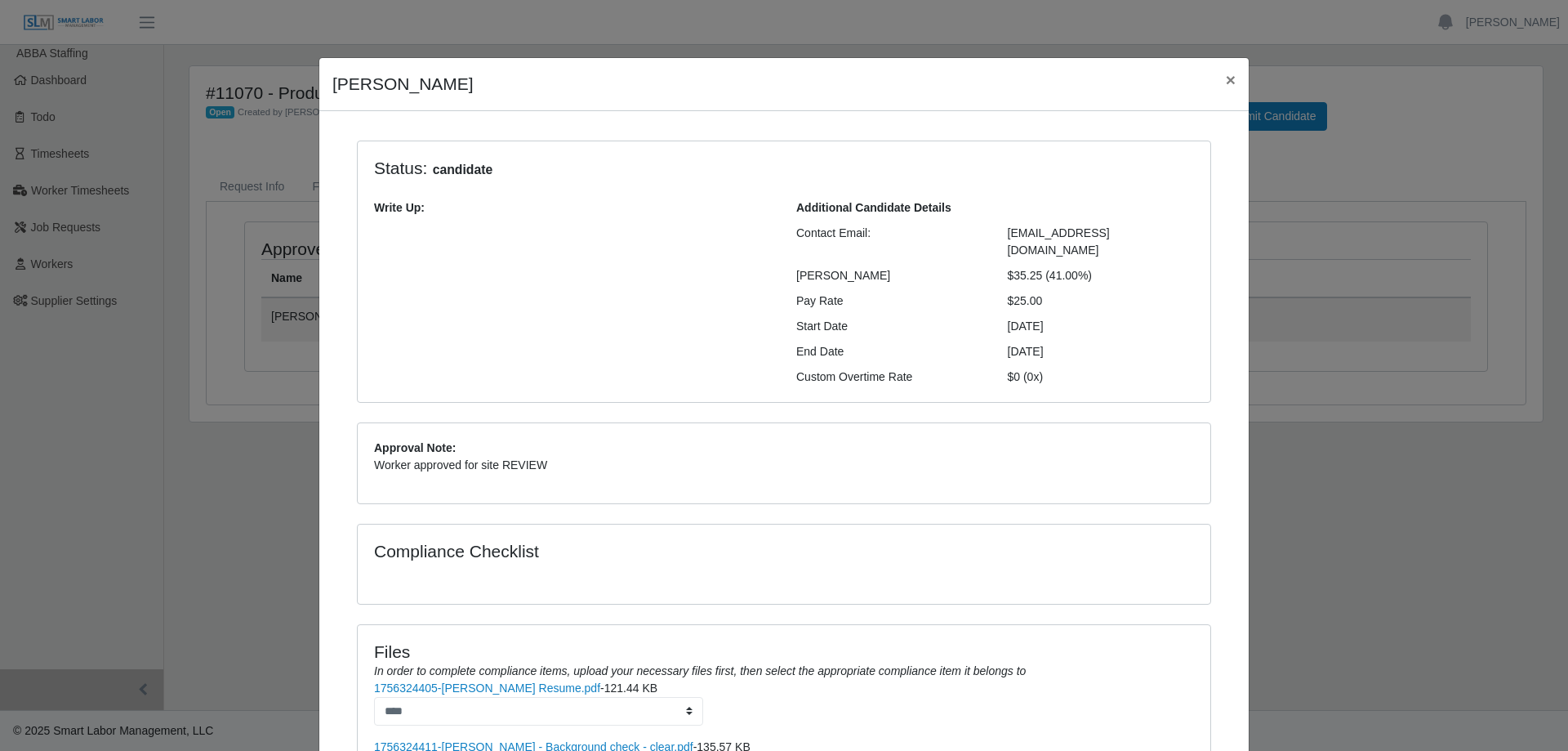
click at [416, 269] on div "Write Up:" at bounding box center [573, 292] width 422 height 186
click at [416, 267] on div "Write Up:" at bounding box center [573, 292] width 422 height 186
click at [433, 240] on div "Write Up:" at bounding box center [573, 292] width 422 height 186
click at [381, 248] on div "Write Up:" at bounding box center [573, 292] width 422 height 186
click at [393, 295] on div "Write Up:" at bounding box center [573, 292] width 422 height 186
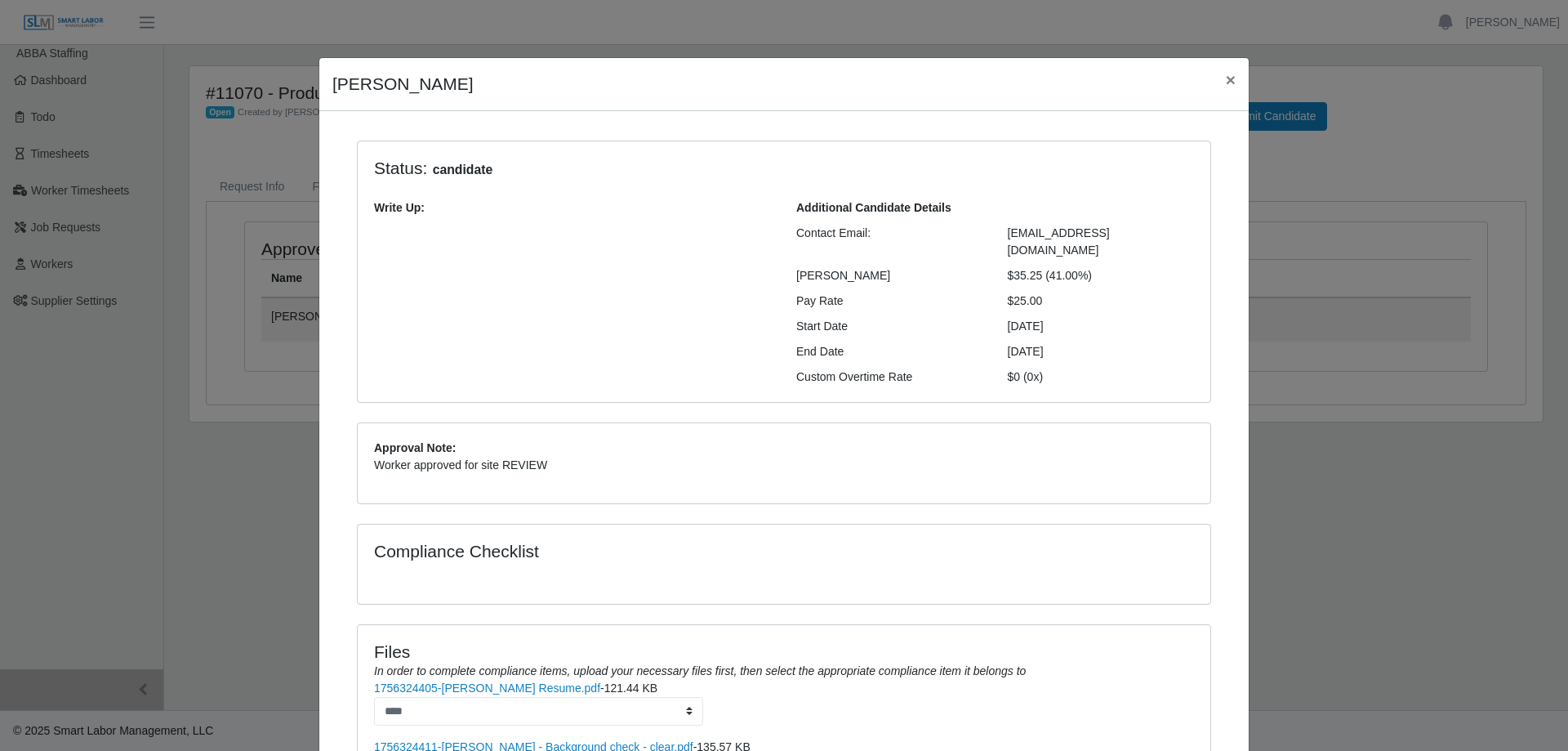
drag, startPoint x: 438, startPoint y: 317, endPoint x: 459, endPoint y: 319, distance: 21.1
click at [455, 319] on div "Write Up:" at bounding box center [573, 292] width 422 height 186
click at [459, 319] on div "Write Up:" at bounding box center [573, 292] width 422 height 186
click at [1226, 87] on span "×" at bounding box center [1231, 80] width 10 height 19
